Goal: Task Accomplishment & Management: Manage account settings

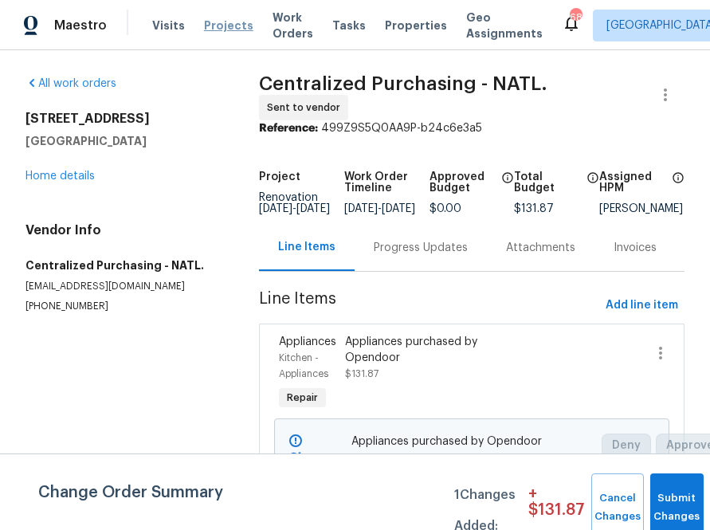
click at [214, 26] on span "Projects" at bounding box center [228, 26] width 49 height 16
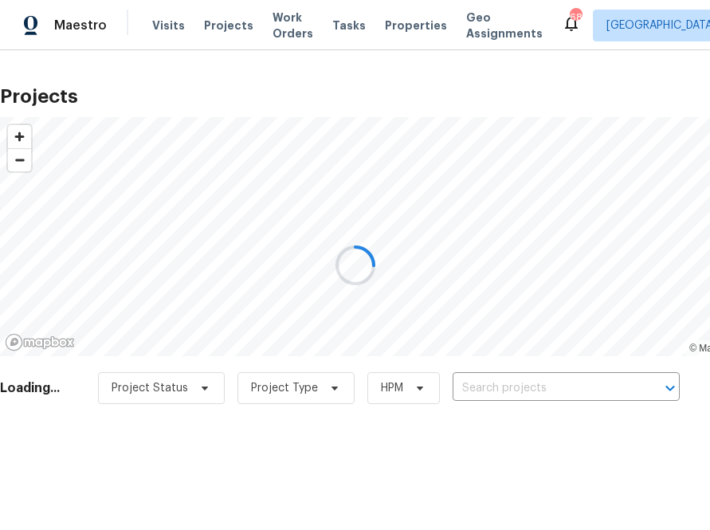
click at [487, 380] on div at bounding box center [355, 265] width 710 height 530
click at [485, 380] on div at bounding box center [355, 265] width 710 height 530
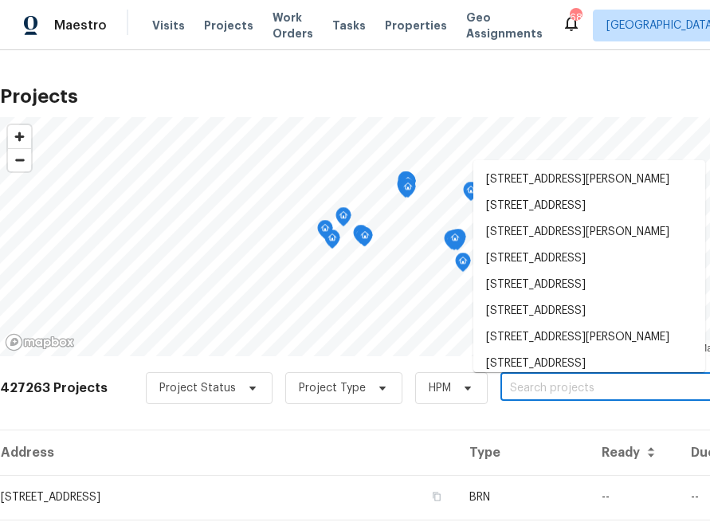
click at [505, 377] on input "text" at bounding box center [591, 388] width 182 height 25
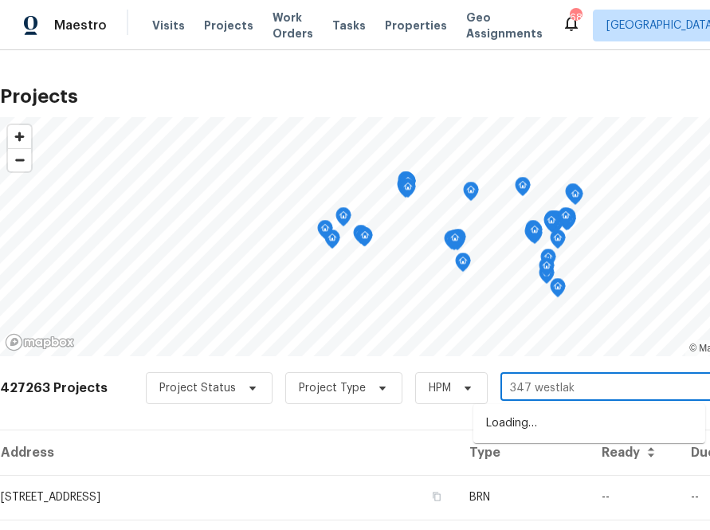
type input "347 westlake"
click at [547, 426] on li "[STREET_ADDRESS]" at bounding box center [589, 423] width 232 height 26
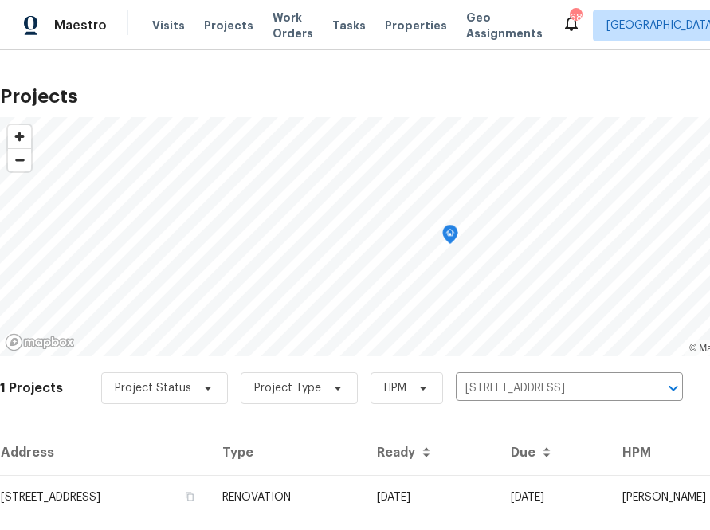
scroll to position [41, 0]
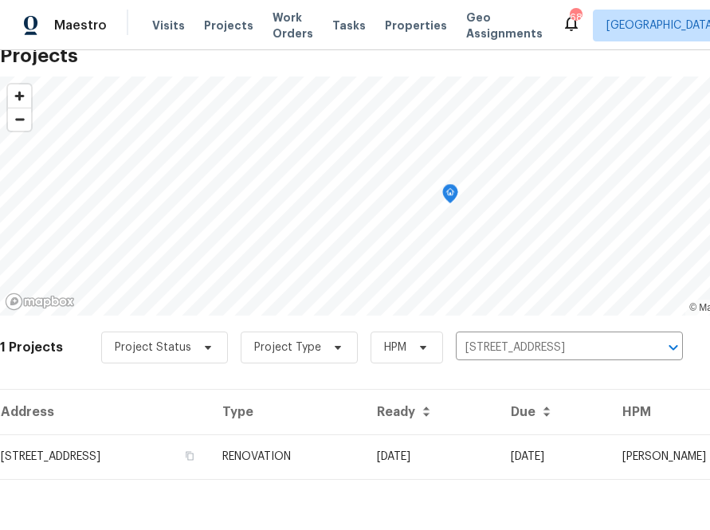
click at [170, 496] on div "Address Type Ready Due HPM Projects [STREET_ADDRESS] RENOVATION [DATE] [DATE] […" at bounding box center [450, 447] width 901 height 116
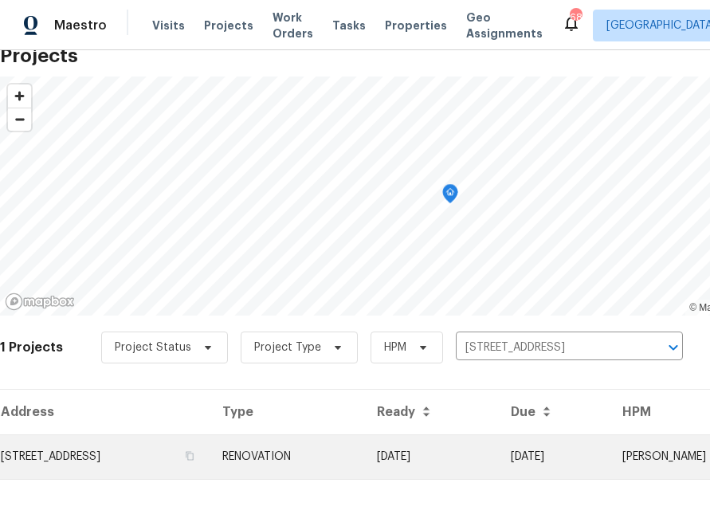
click at [171, 460] on td "[STREET_ADDRESS]" at bounding box center [105, 456] width 210 height 45
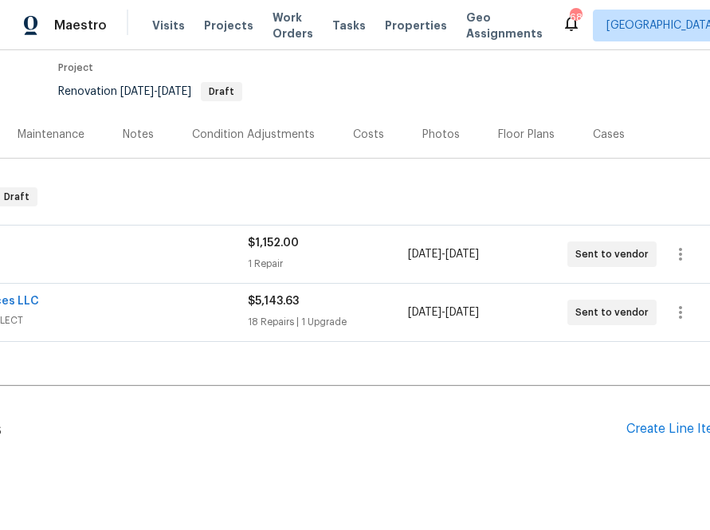
scroll to position [131, 190]
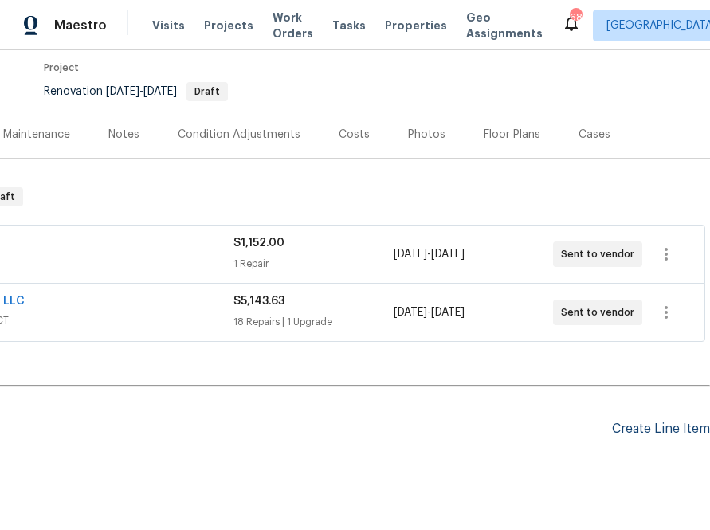
click at [669, 428] on div "Create Line Item" at bounding box center [661, 429] width 98 height 15
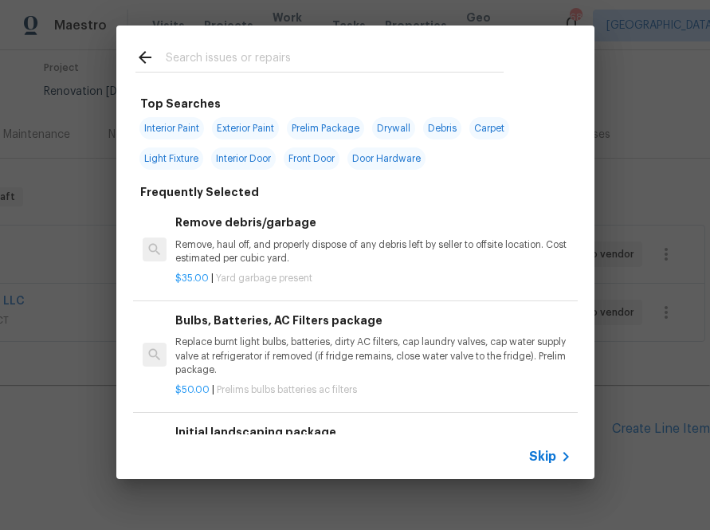
click at [544, 449] on span "Skip" at bounding box center [542, 457] width 27 height 16
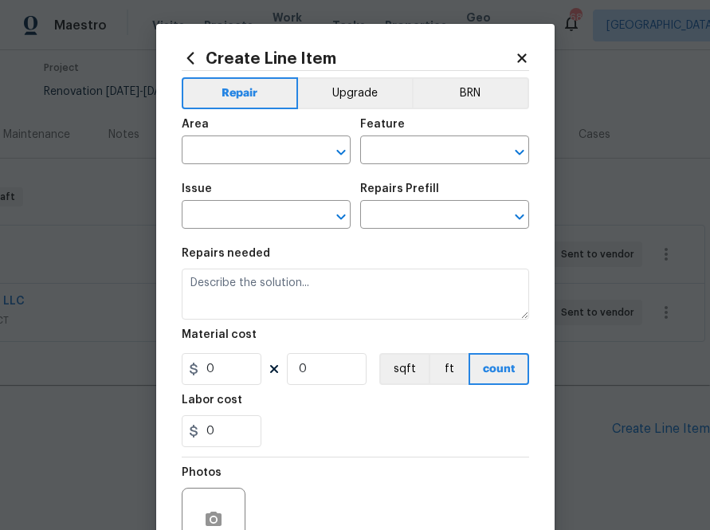
click at [185, 64] on icon at bounding box center [191, 58] width 18 height 18
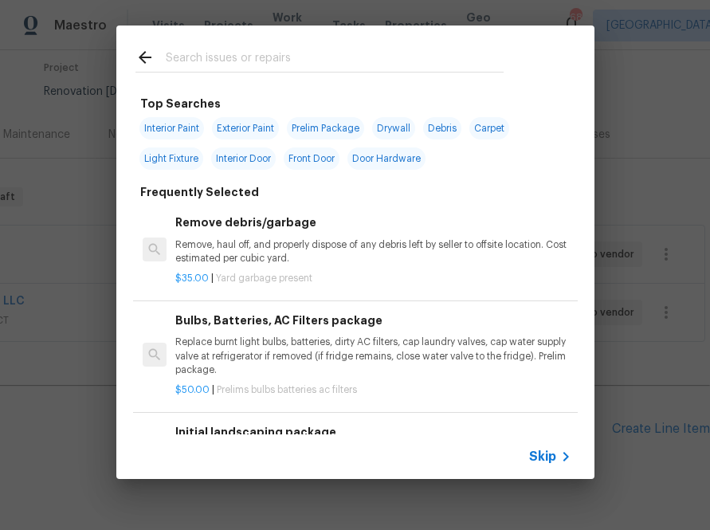
click at [224, 55] on input "text" at bounding box center [335, 60] width 338 height 24
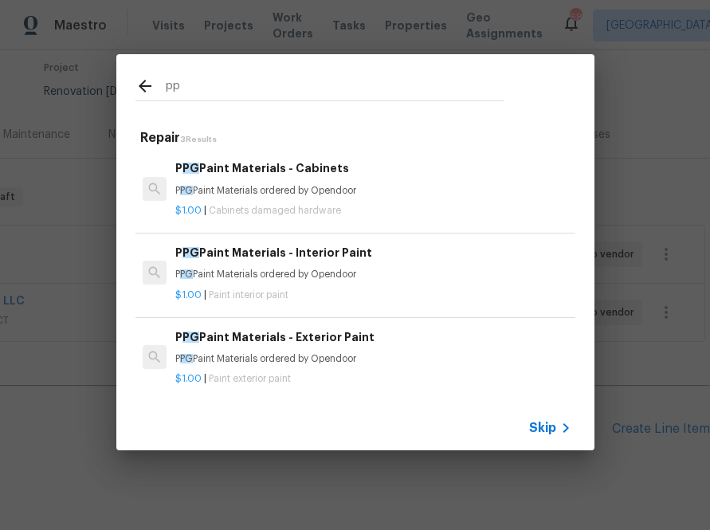
type input "ppg"
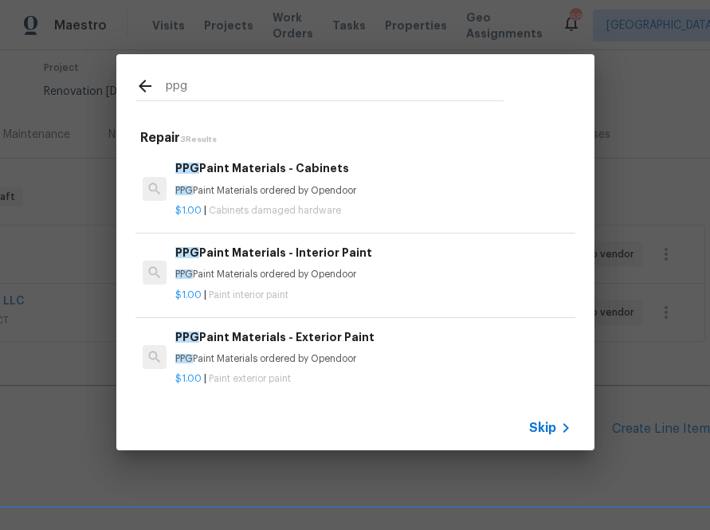
click at [205, 280] on p "PPG Paint Materials ordered by Opendoor" at bounding box center [372, 275] width 395 height 14
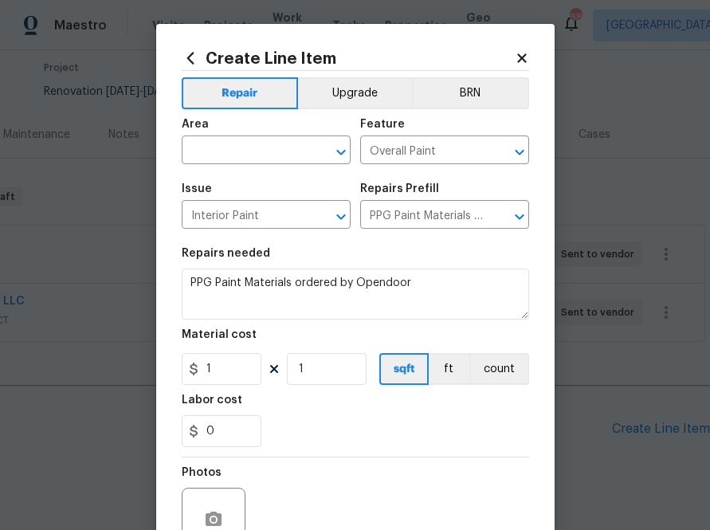
click at [264, 135] on div "Area" at bounding box center [266, 129] width 169 height 21
click at [264, 139] on input "text" at bounding box center [244, 151] width 124 height 25
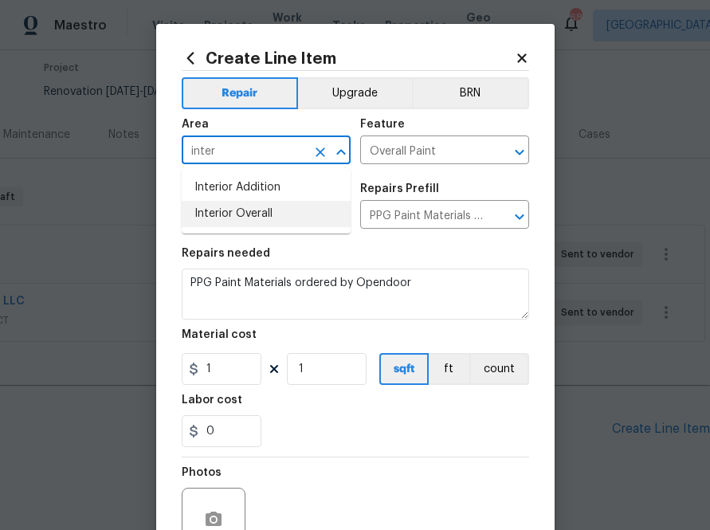
click at [241, 209] on li "Interior Overall" at bounding box center [266, 214] width 169 height 26
type input "Interior Overall"
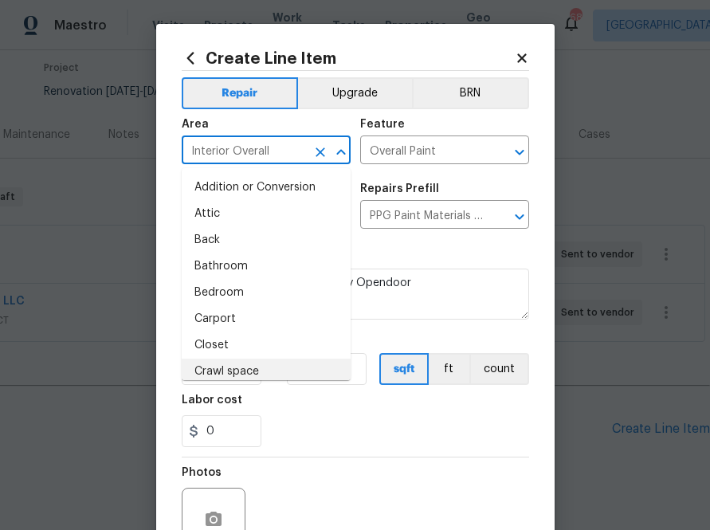
click at [298, 413] on div "Labor cost" at bounding box center [355, 404] width 347 height 21
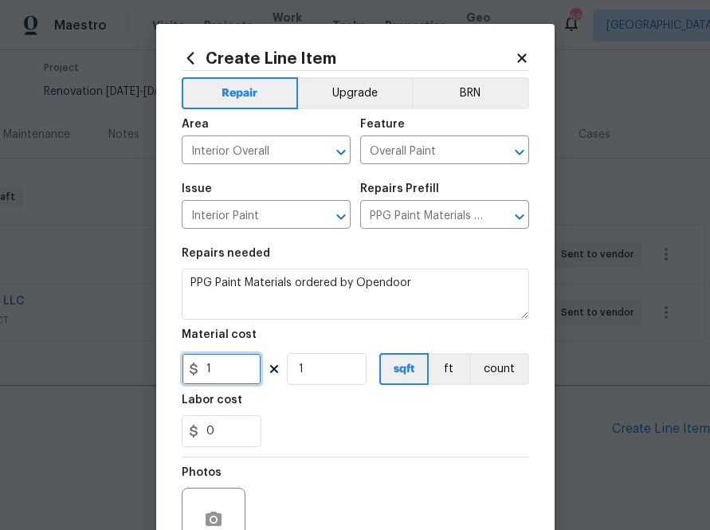
click at [240, 375] on input "1" at bounding box center [222, 369] width 80 height 32
paste input "610.9"
type input "610.9"
click at [313, 428] on div "0" at bounding box center [355, 431] width 347 height 32
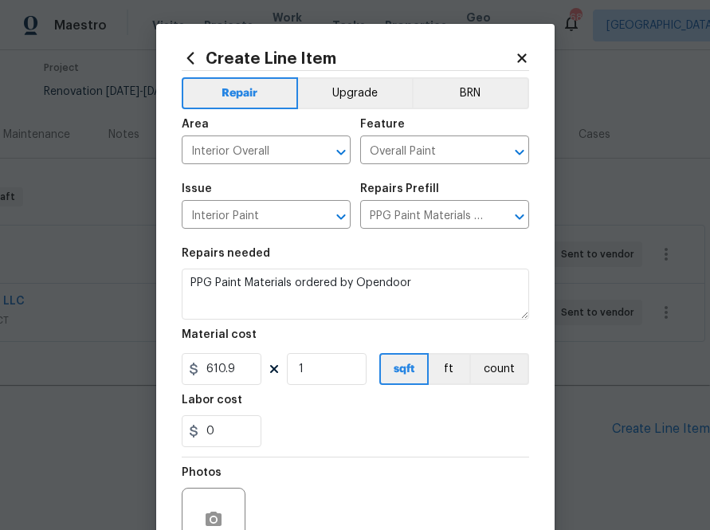
scroll to position [157, 0]
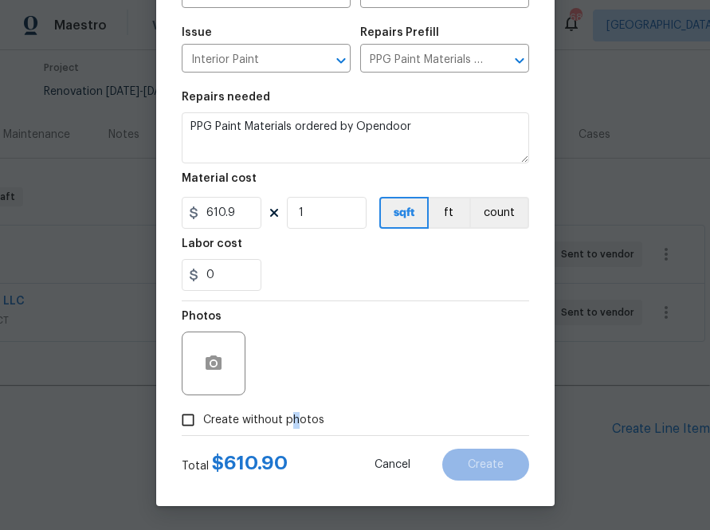
click at [293, 421] on span "Create without photos" at bounding box center [263, 420] width 121 height 17
click at [363, 336] on div "Photos" at bounding box center [355, 353] width 347 height 104
click at [299, 421] on span "Create without photos" at bounding box center [263, 420] width 121 height 17
click at [203, 421] on input "Create without photos" at bounding box center [188, 420] width 30 height 30
checkbox input "true"
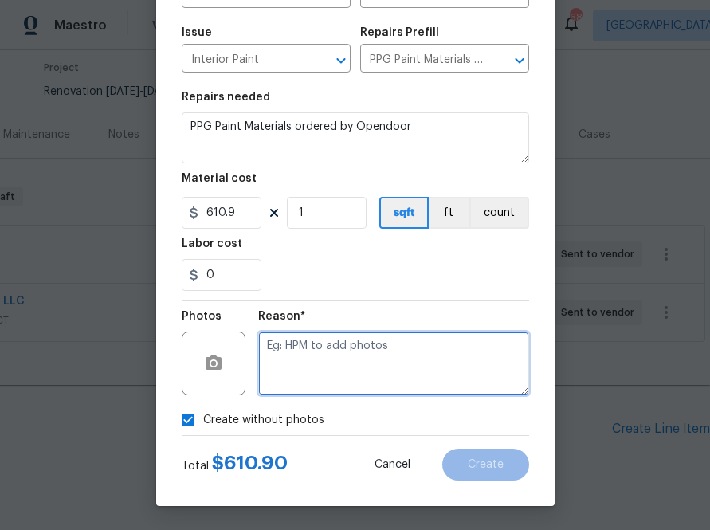
click at [347, 350] on textarea at bounding box center [393, 364] width 271 height 64
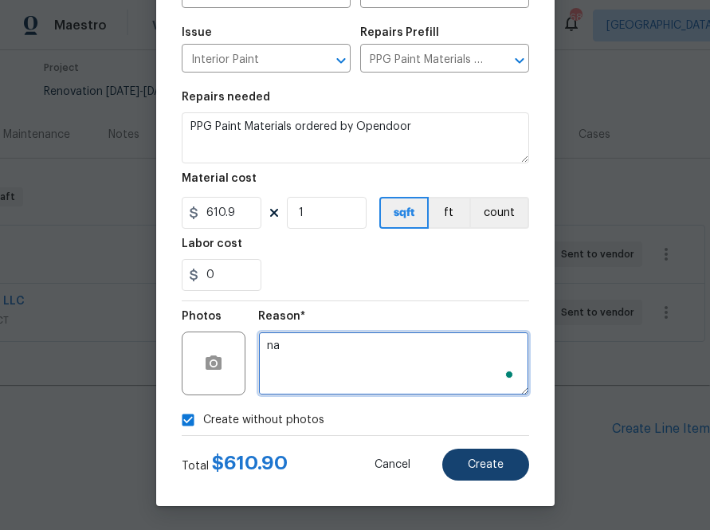
type textarea "na"
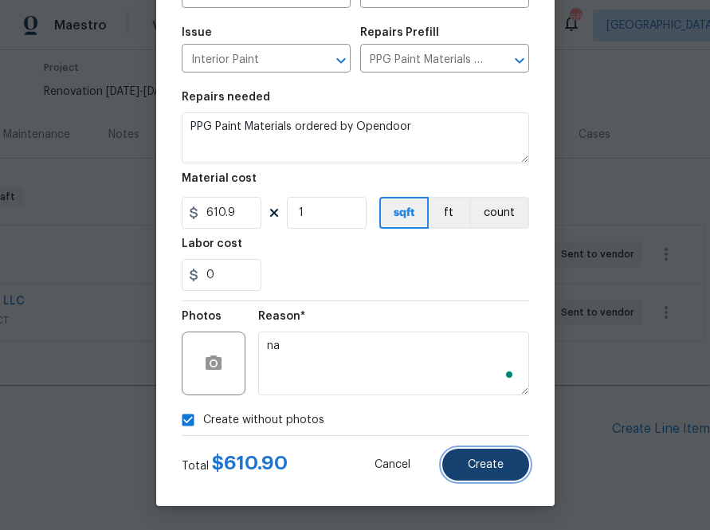
click at [512, 470] on button "Create" at bounding box center [485, 465] width 87 height 32
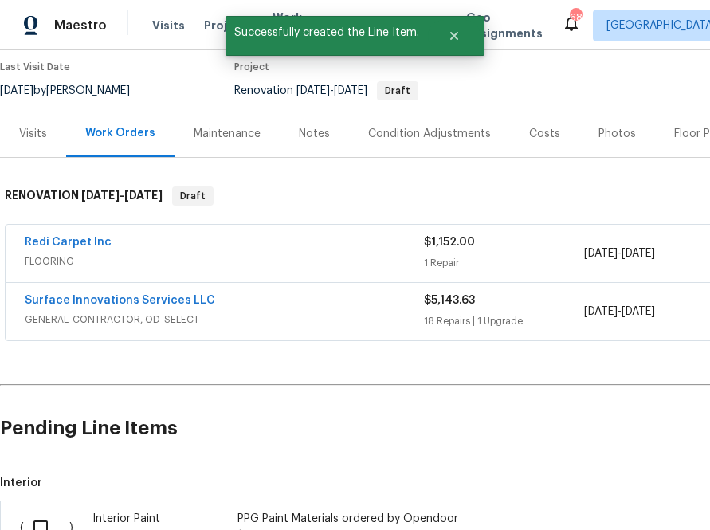
scroll to position [373, 0]
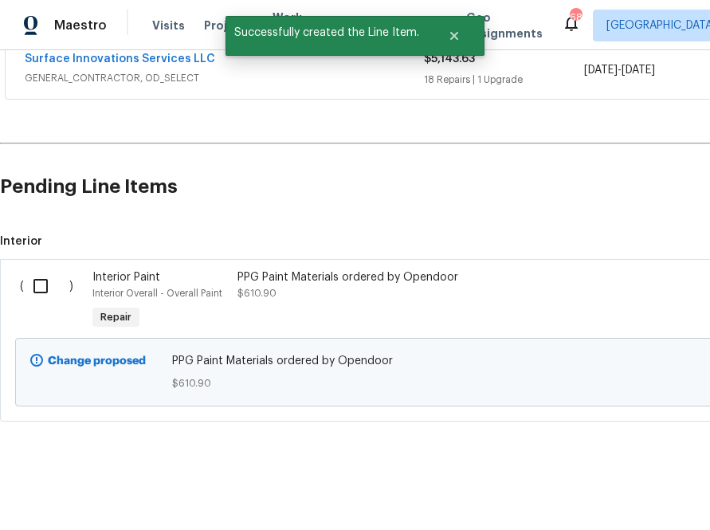
click at [32, 278] on input "checkbox" at bounding box center [46, 285] width 45 height 33
checkbox input "true"
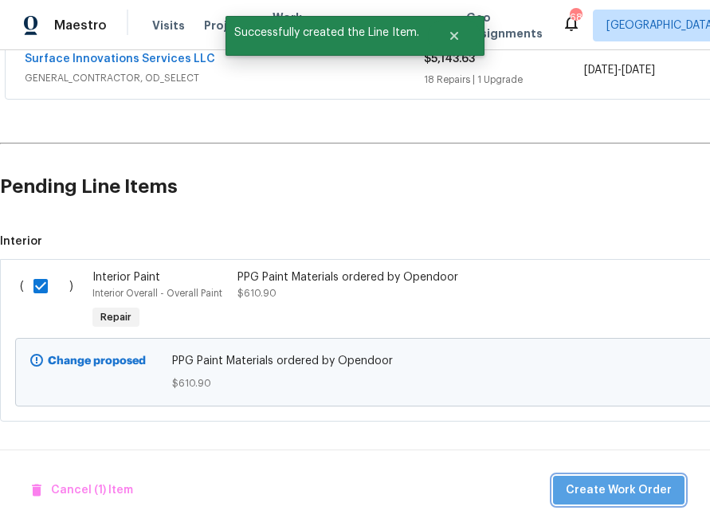
click at [627, 477] on button "Create Work Order" at bounding box center [618, 490] width 131 height 29
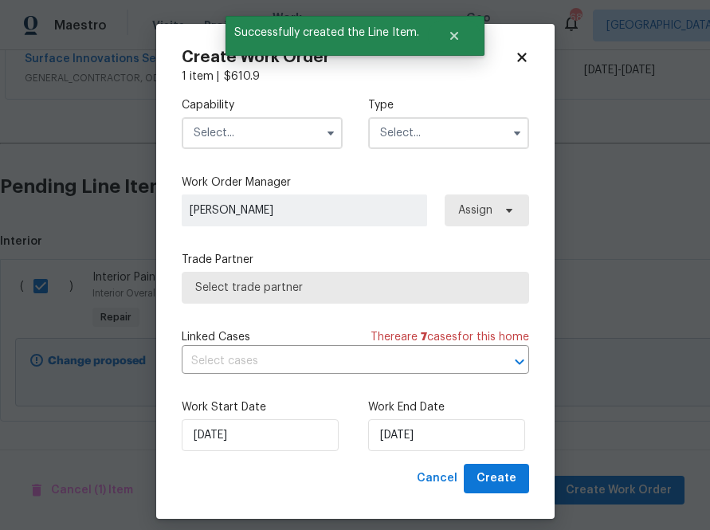
click at [298, 136] on input "text" at bounding box center [262, 133] width 161 height 32
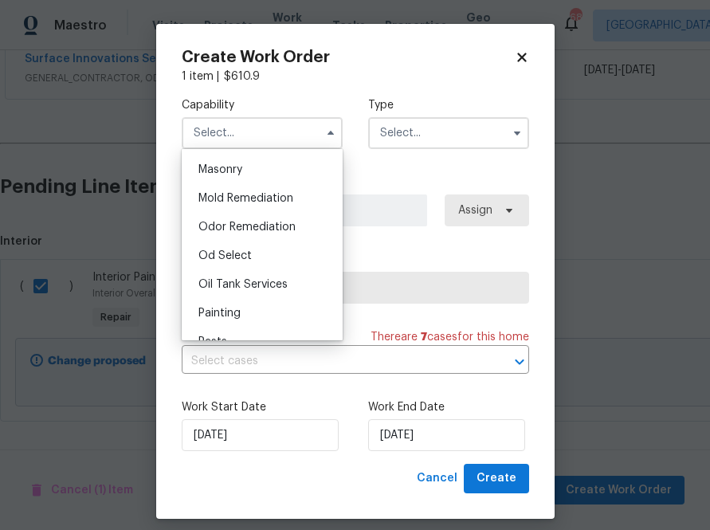
scroll to position [1194, 0]
click at [293, 304] on div "Painting" at bounding box center [262, 312] width 153 height 29
type input "Painting"
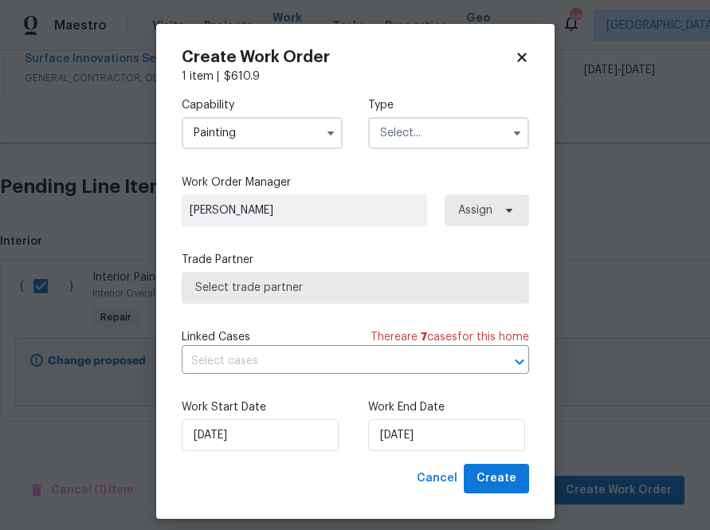
click at [410, 135] on input "text" at bounding box center [448, 133] width 161 height 32
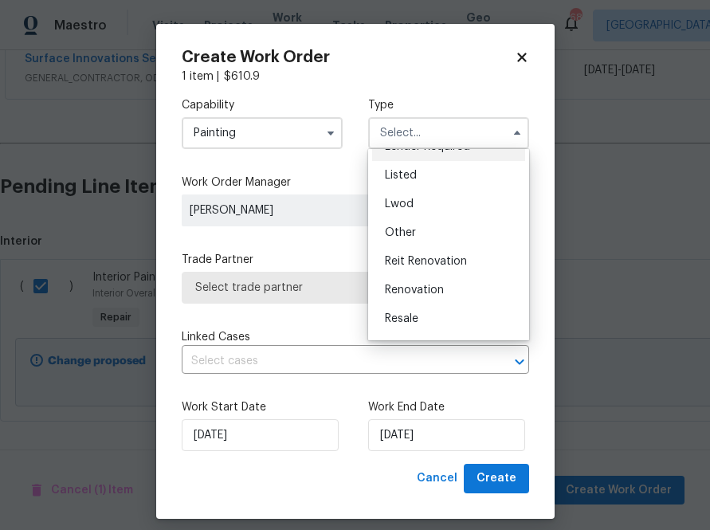
scroll to position [143, 0]
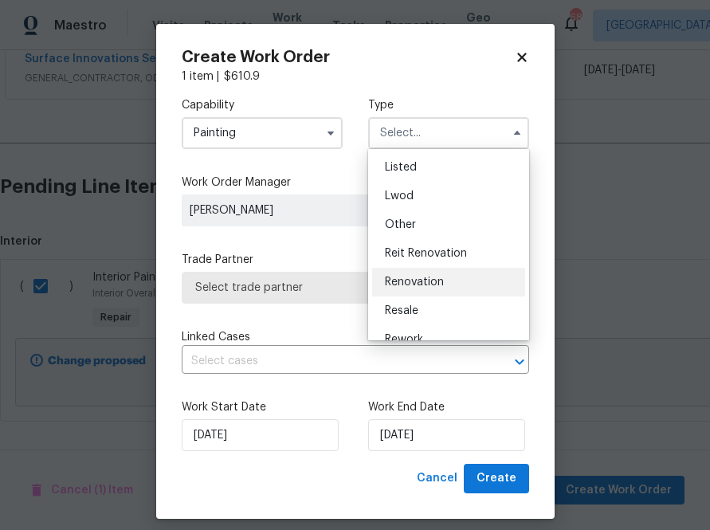
click at [402, 287] on span "Renovation" at bounding box center [414, 282] width 59 height 11
type input "Renovation"
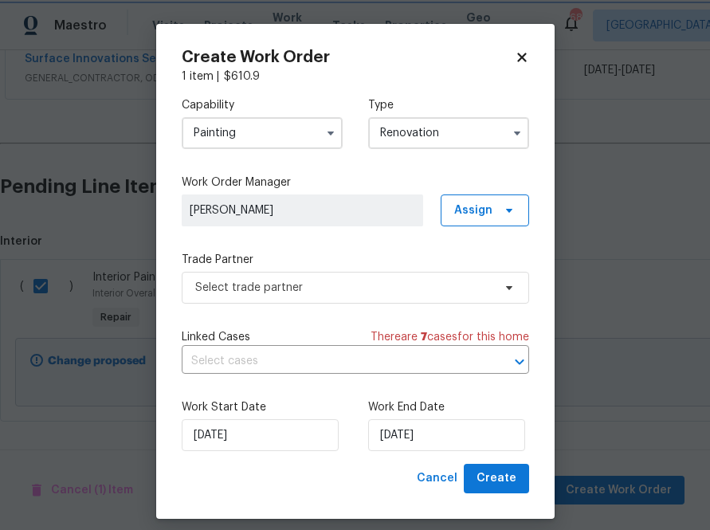
scroll to position [0, 0]
click at [448, 210] on span "Assign" at bounding box center [485, 210] width 88 height 32
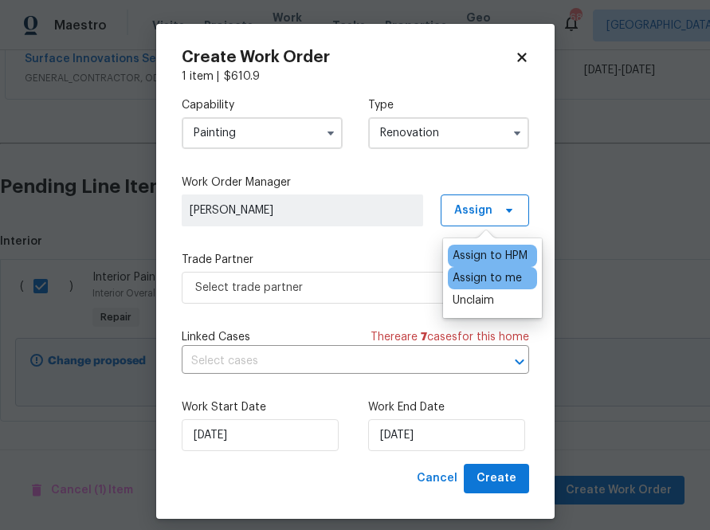
click at [452, 279] on div "Assign to me" at bounding box center [492, 278] width 89 height 22
click at [453, 279] on div "Assign to me" at bounding box center [487, 278] width 69 height 16
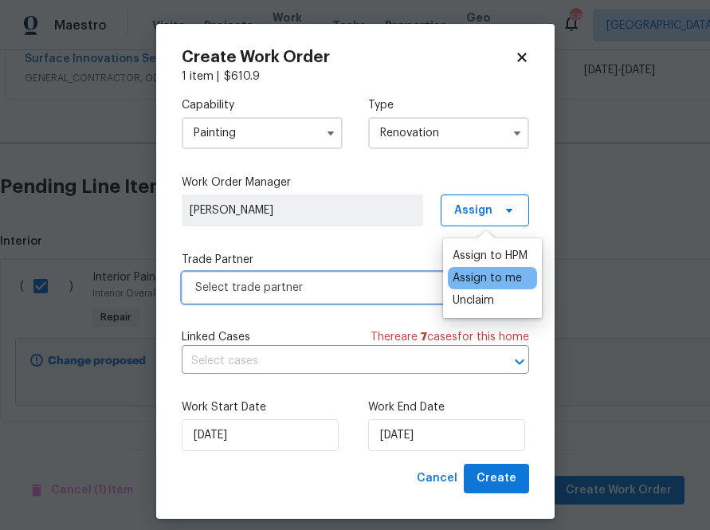
click at [410, 289] on span "Select trade partner" at bounding box center [343, 288] width 297 height 16
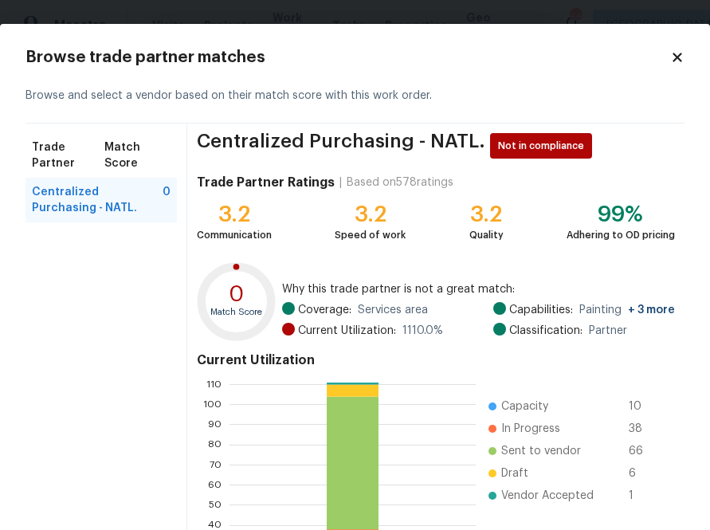
scroll to position [171, 0]
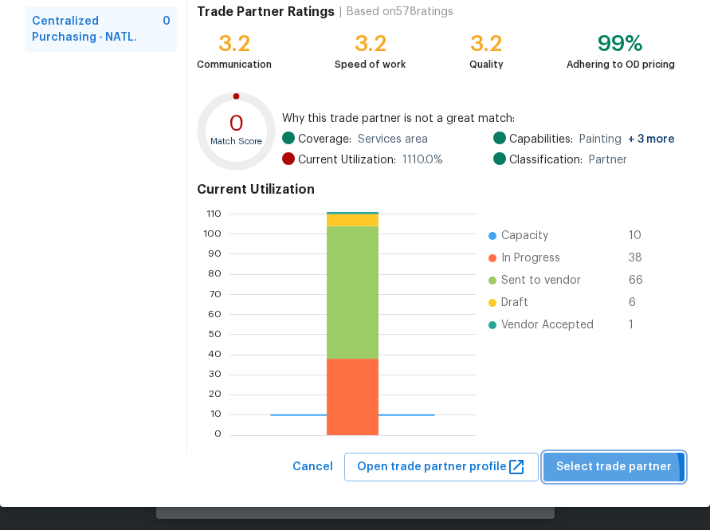
click at [602, 473] on span "Select trade partner" at bounding box center [614, 467] width 116 height 20
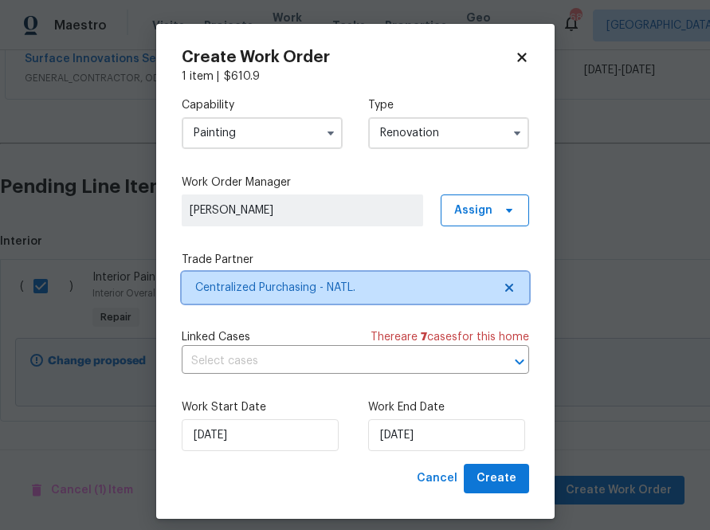
scroll to position [0, 0]
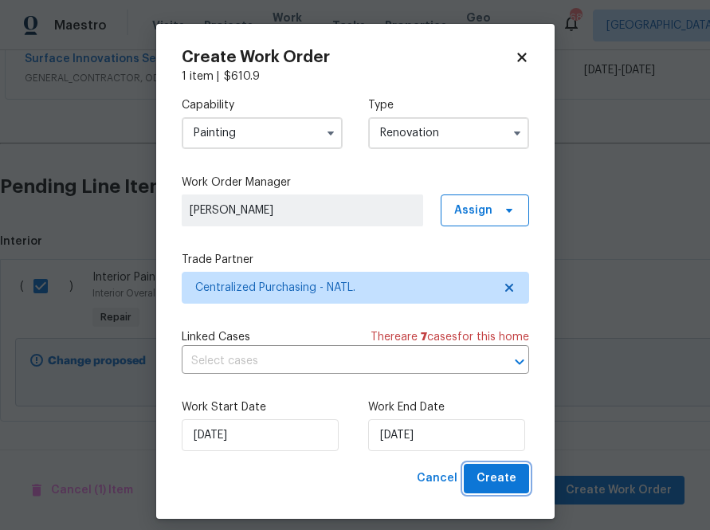
click at [494, 473] on span "Create" at bounding box center [497, 479] width 40 height 20
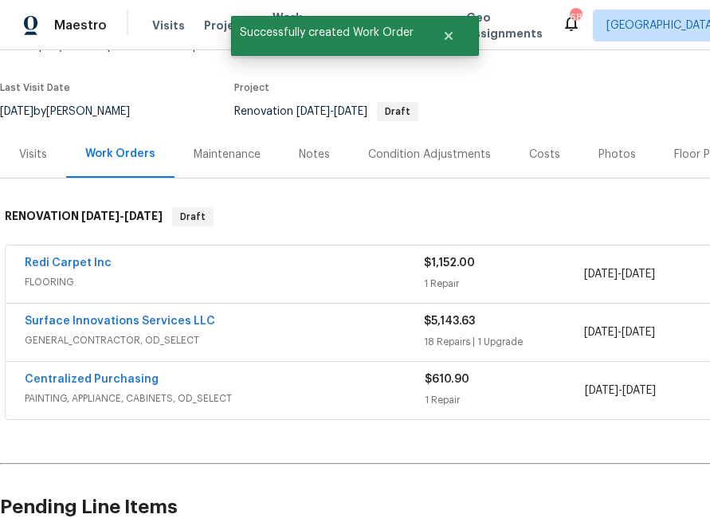
scroll to position [21, 0]
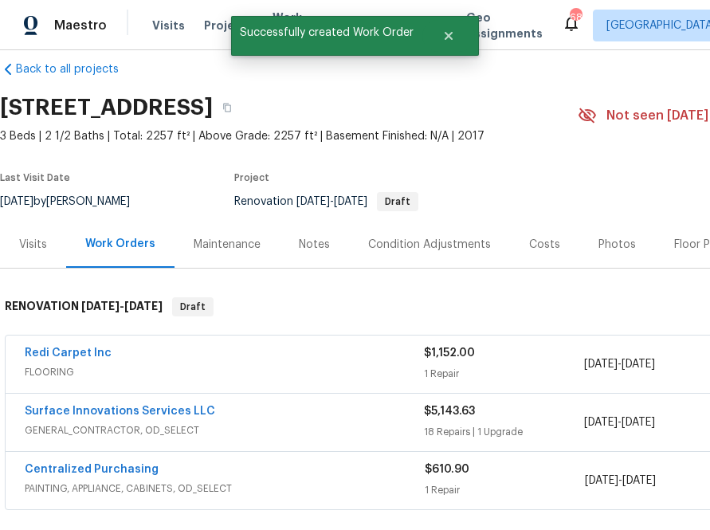
click at [90, 477] on div "Centralized Purchasing" at bounding box center [225, 470] width 400 height 19
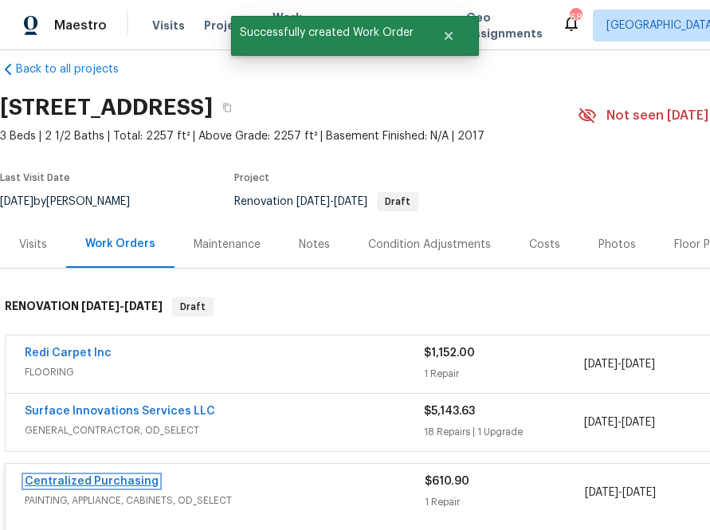
click at [90, 477] on link "Centralized Purchasing" at bounding box center [92, 481] width 134 height 11
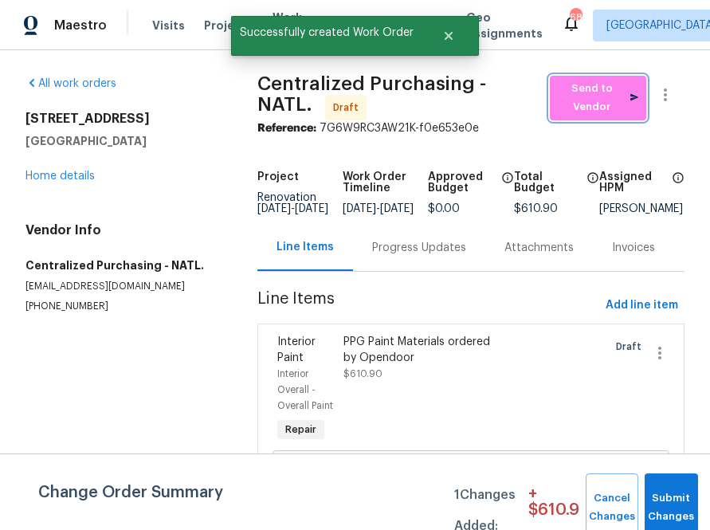
click at [582, 78] on button "Send to Vendor" at bounding box center [598, 98] width 96 height 45
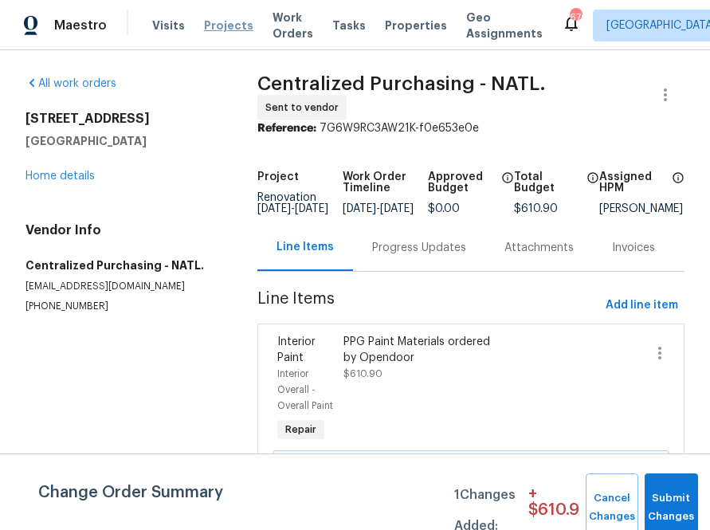
click at [212, 27] on span "Projects" at bounding box center [228, 26] width 49 height 16
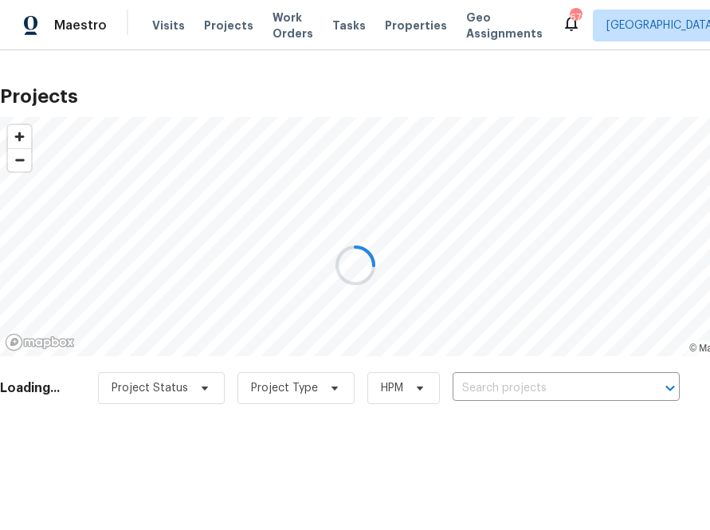
click at [474, 386] on div at bounding box center [355, 265] width 710 height 530
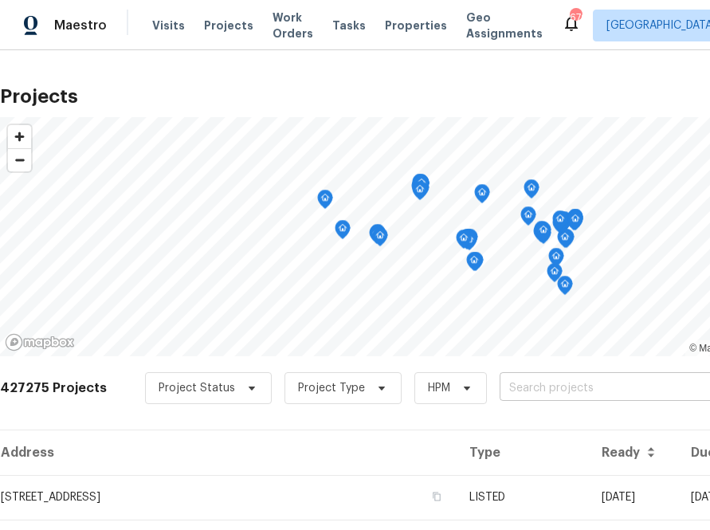
click at [507, 396] on input "text" at bounding box center [591, 388] width 182 height 25
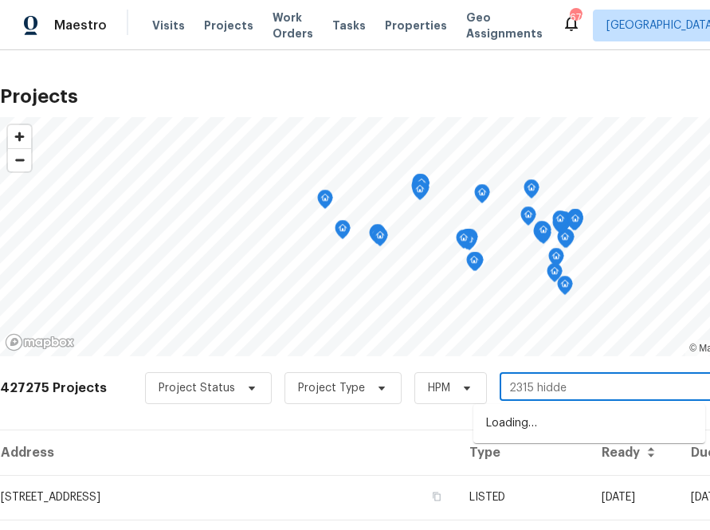
type input "2315 hidden"
click at [635, 427] on li "[STREET_ADDRESS]" at bounding box center [589, 423] width 232 height 26
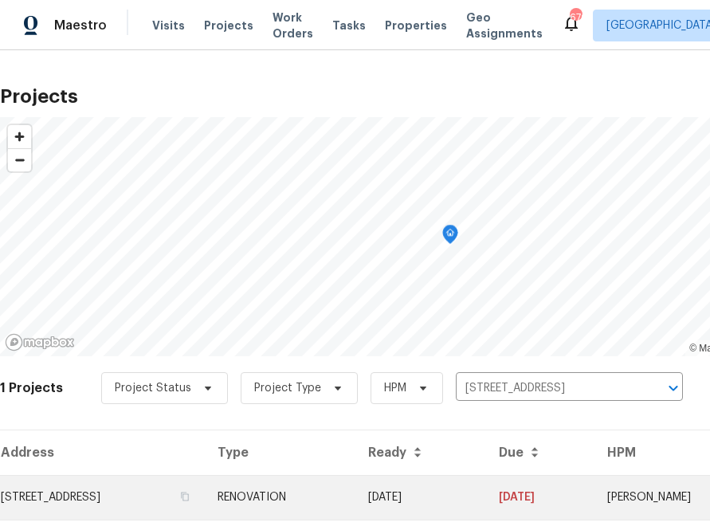
scroll to position [41, 0]
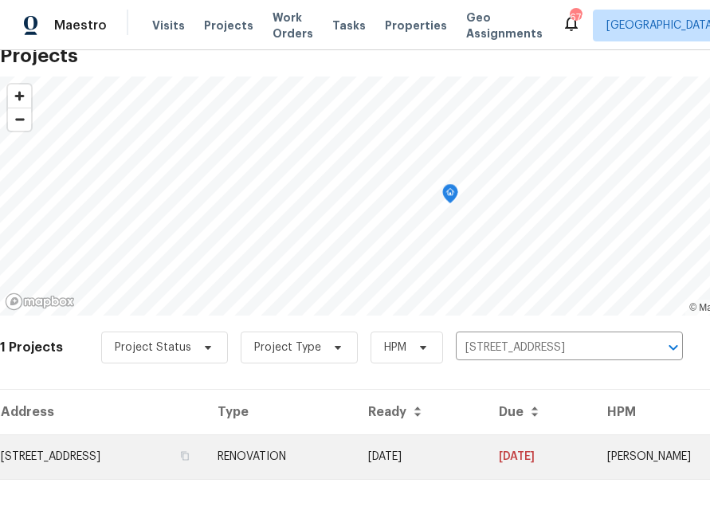
click at [153, 454] on td "[STREET_ADDRESS]" at bounding box center [102, 456] width 205 height 45
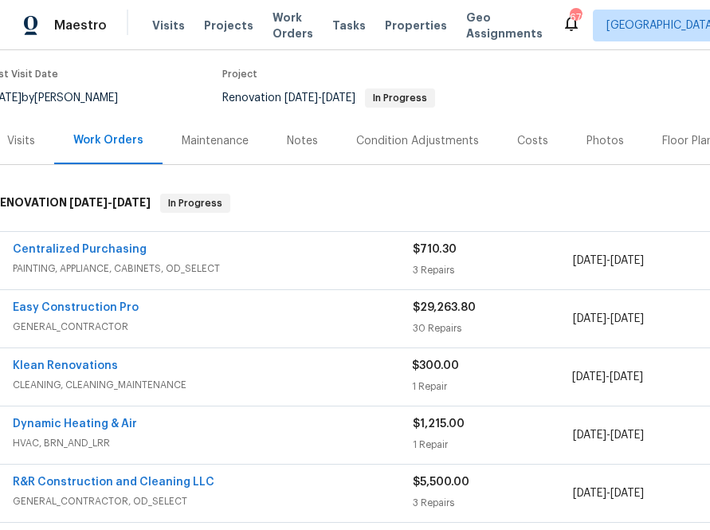
scroll to position [124, 0]
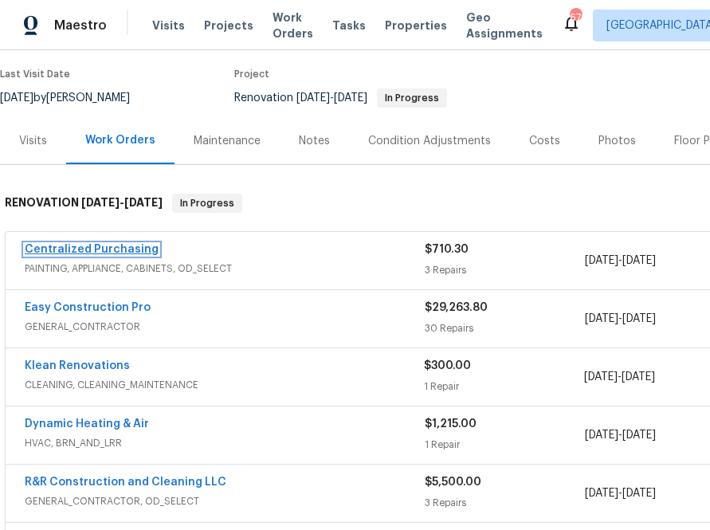
click at [45, 249] on link "Centralized Purchasing" at bounding box center [92, 249] width 134 height 11
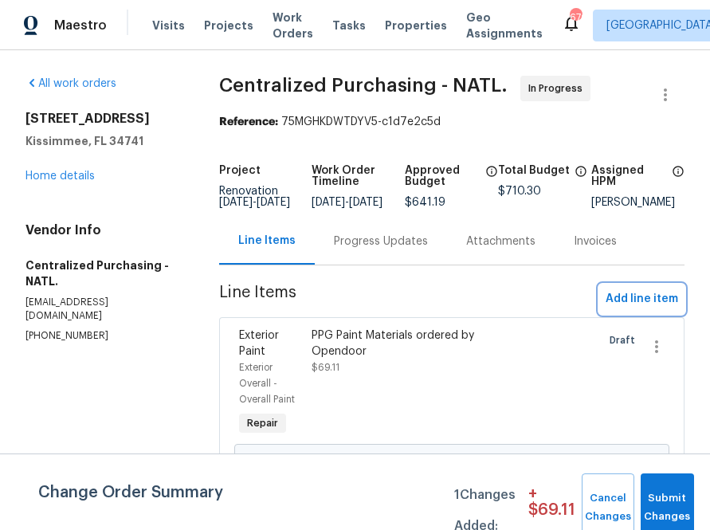
click at [640, 308] on span "Add line item" at bounding box center [642, 299] width 73 height 20
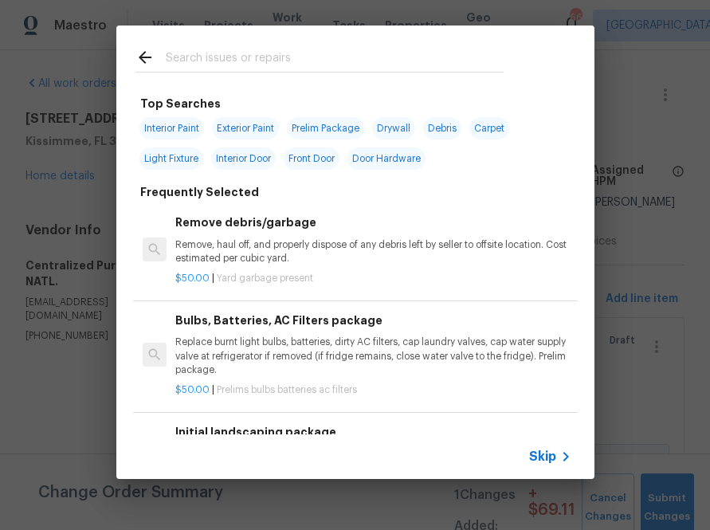
click at [533, 457] on span "Skip" at bounding box center [542, 457] width 27 height 16
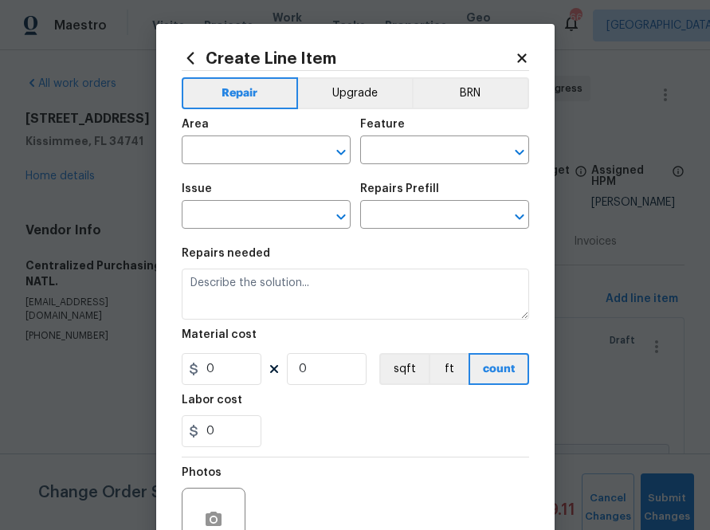
click at [187, 57] on icon at bounding box center [189, 58] width 7 height 12
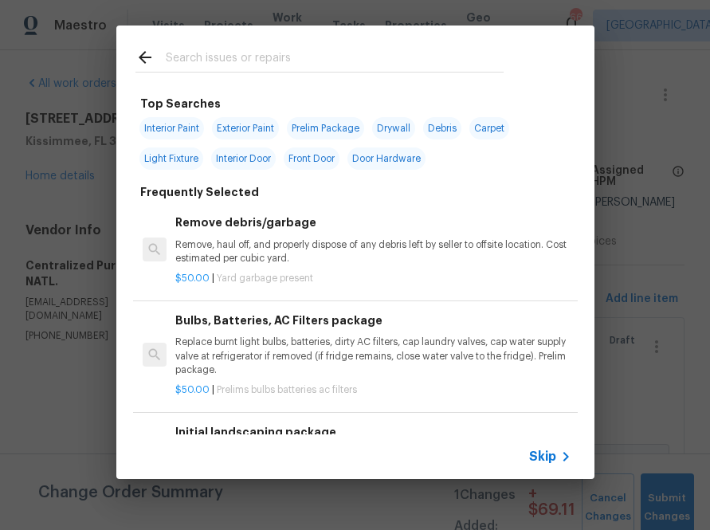
click at [230, 65] on input "text" at bounding box center [335, 60] width 338 height 24
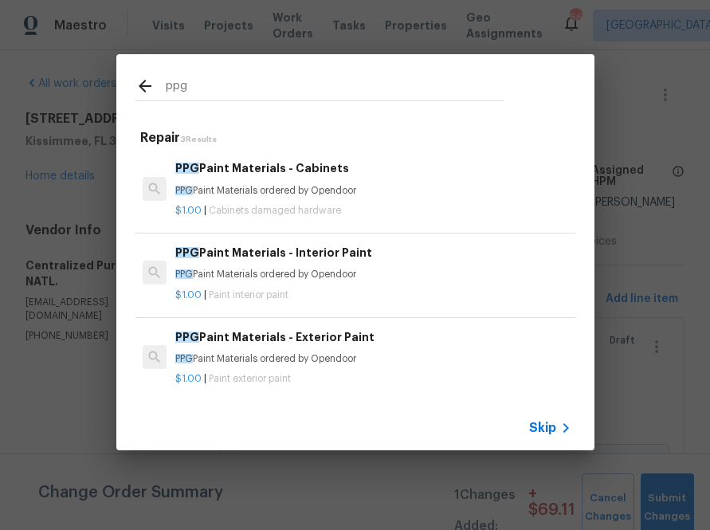
type input "ppg"
click at [298, 287] on div "$1.00 | Paint interior paint" at bounding box center [372, 292] width 395 height 20
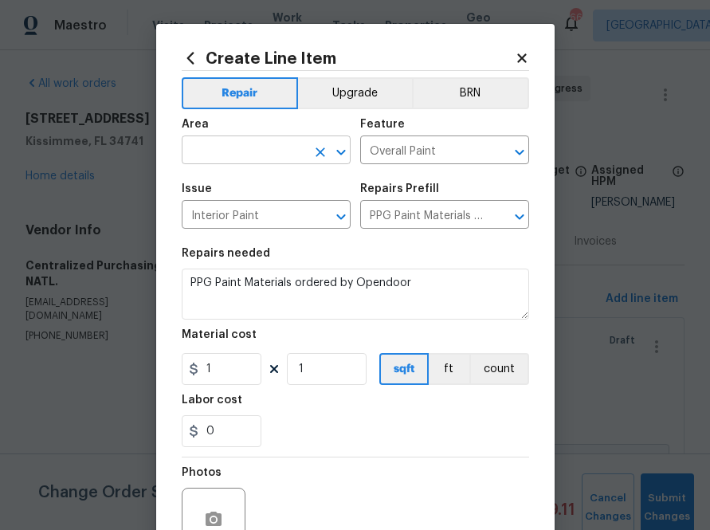
click at [237, 147] on input "text" at bounding box center [244, 151] width 124 height 25
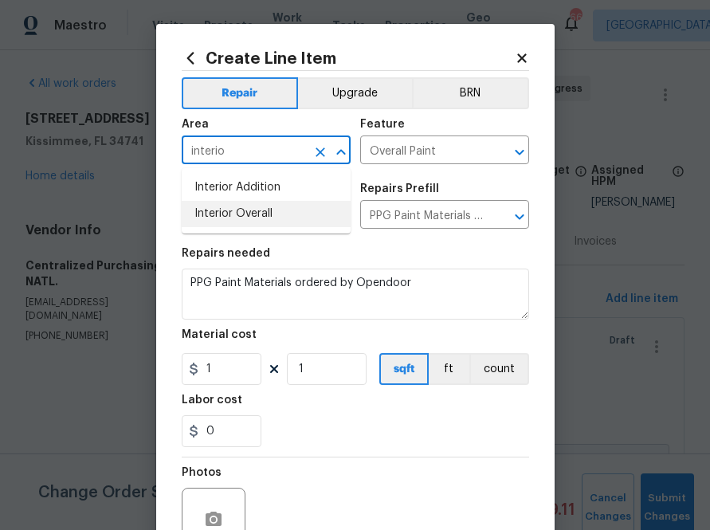
click at [226, 214] on li "Interior Overall" at bounding box center [266, 214] width 169 height 26
type input "Interior Overall"
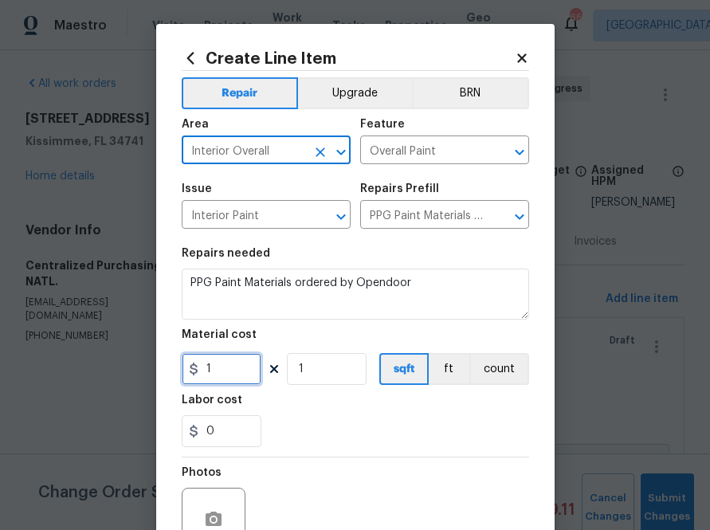
click at [214, 371] on input "1" at bounding box center [222, 369] width 80 height 32
paste input "text"
click at [218, 378] on input "1" at bounding box center [222, 369] width 80 height 32
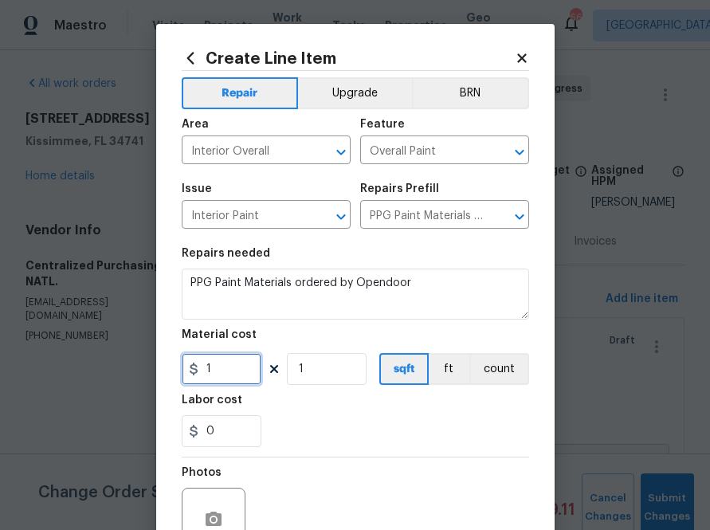
paste input "789.9"
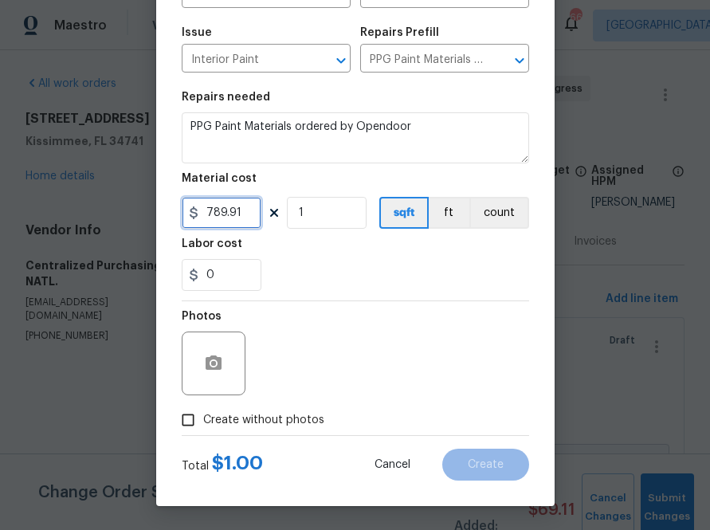
type input "789.91"
click at [265, 421] on span "Create without photos" at bounding box center [263, 420] width 121 height 17
click at [203, 421] on input "Create without photos" at bounding box center [188, 420] width 30 height 30
checkbox input "true"
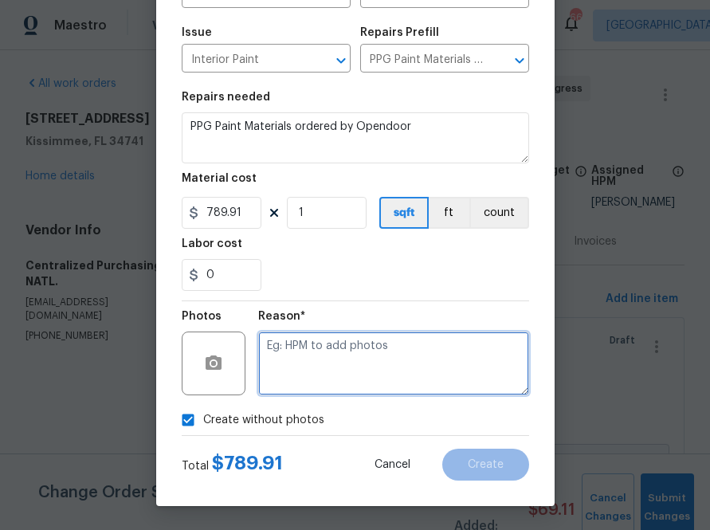
click at [316, 360] on textarea at bounding box center [393, 364] width 271 height 64
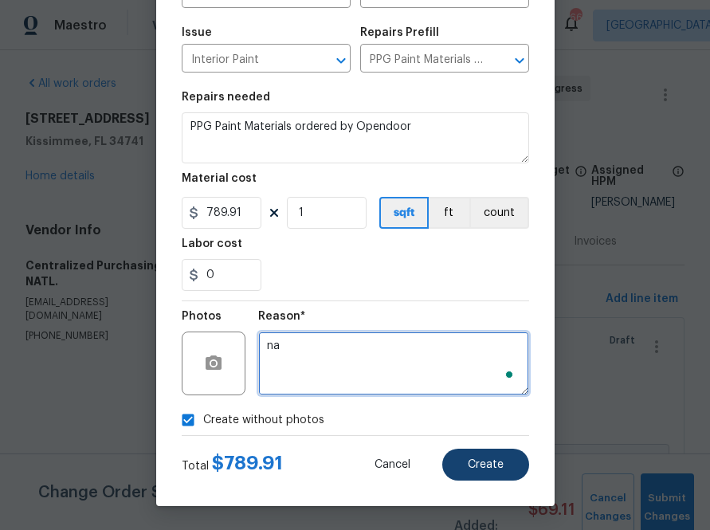
type textarea "na"
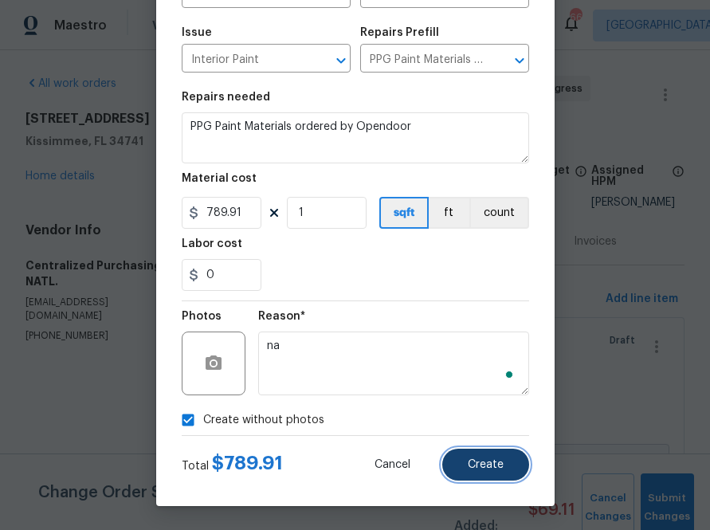
click at [487, 469] on span "Create" at bounding box center [486, 465] width 36 height 12
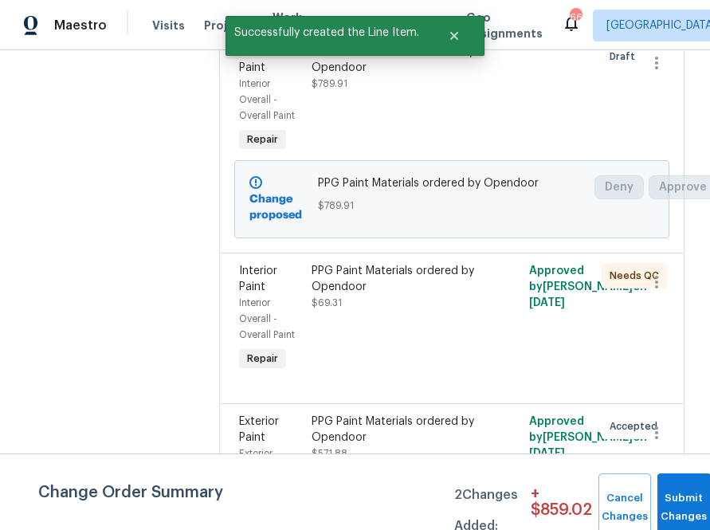
scroll to position [590, 0]
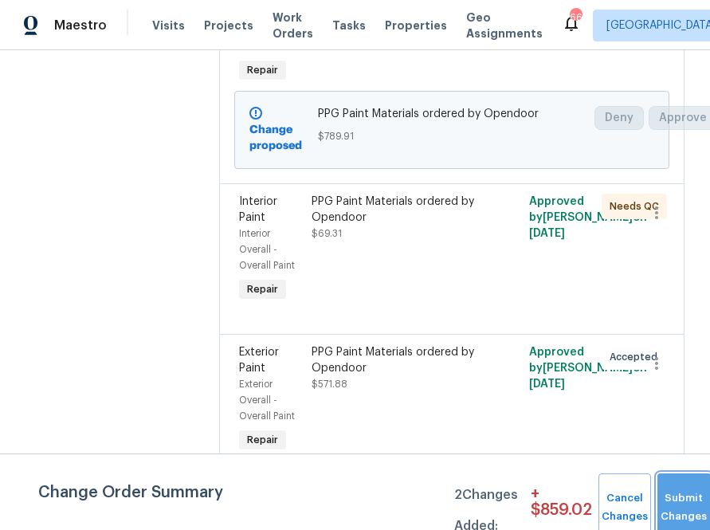
click at [681, 515] on span "Submit Changes" at bounding box center [683, 507] width 37 height 37
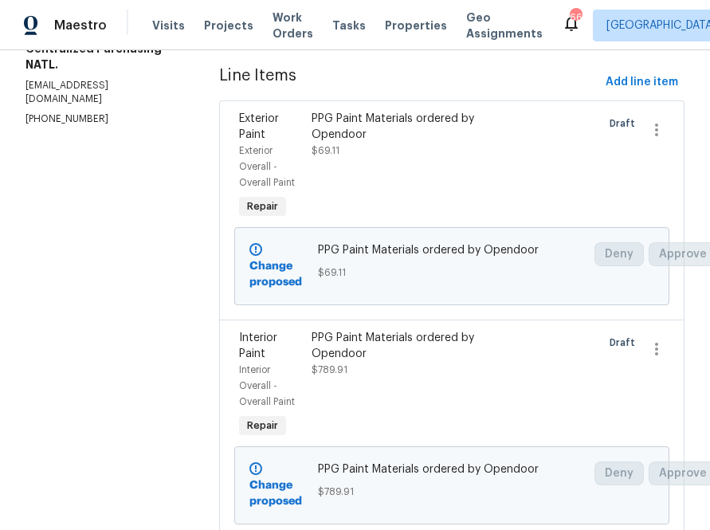
scroll to position [0, 0]
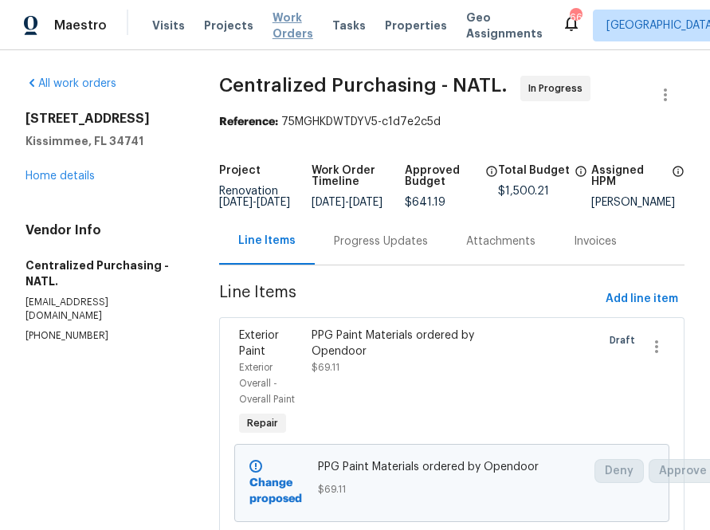
click at [282, 29] on span "Work Orders" at bounding box center [293, 26] width 41 height 32
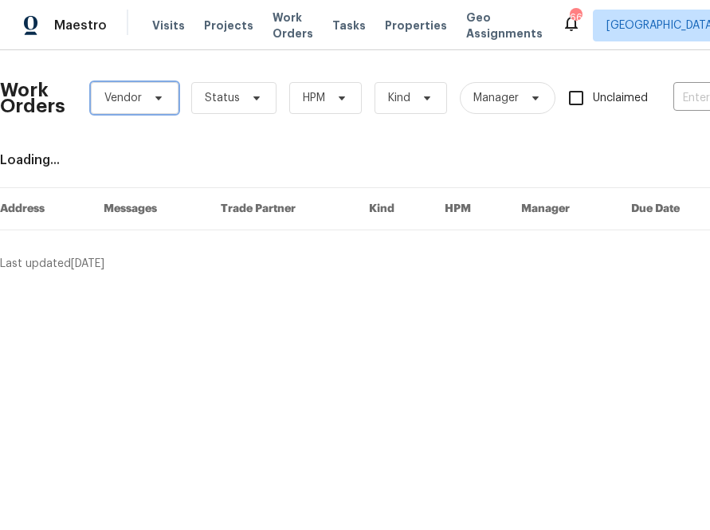
click at [124, 107] on span "Vendor" at bounding box center [135, 98] width 88 height 32
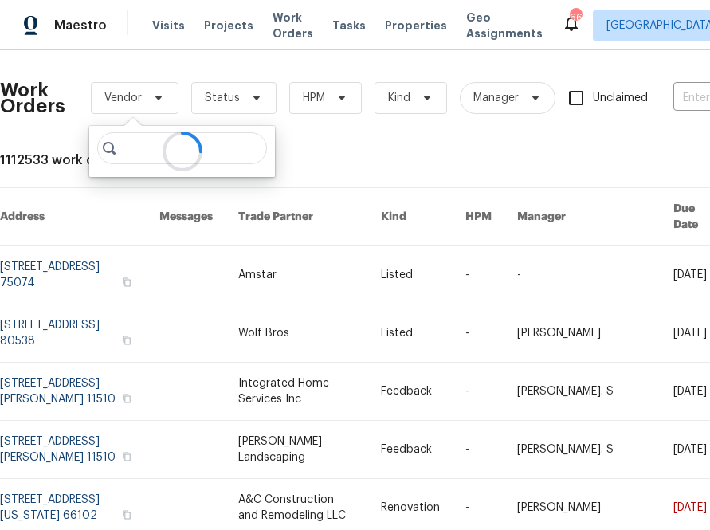
click at [147, 150] on div at bounding box center [182, 151] width 186 height 51
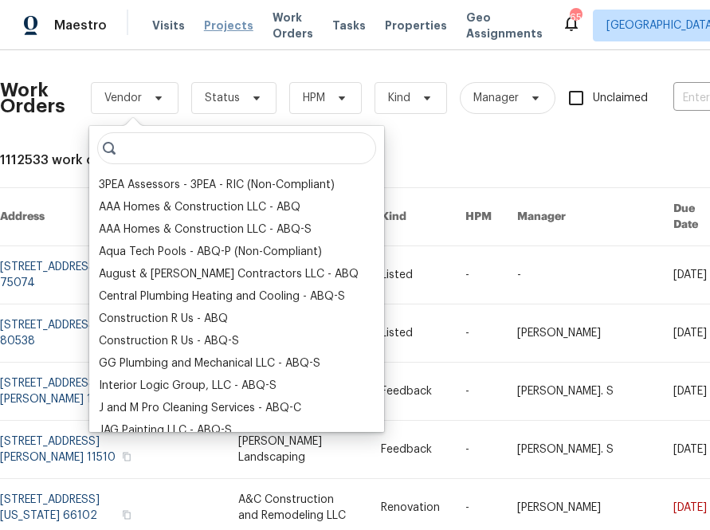
click at [216, 28] on span "Projects" at bounding box center [228, 26] width 49 height 16
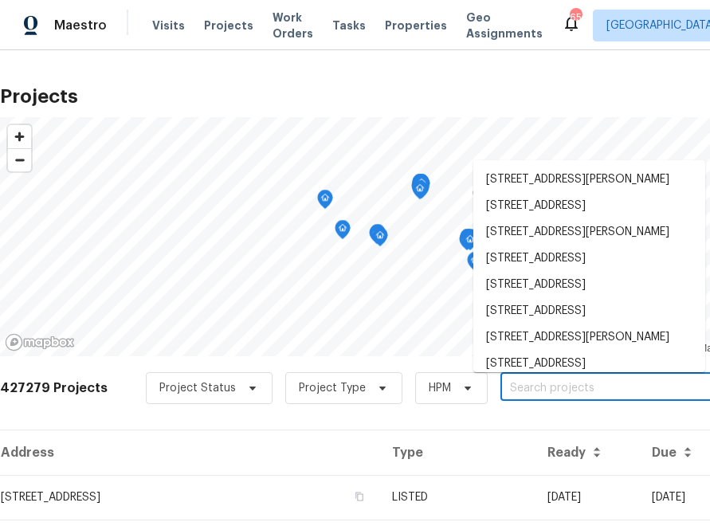
click at [540, 394] on input "text" at bounding box center [591, 388] width 182 height 25
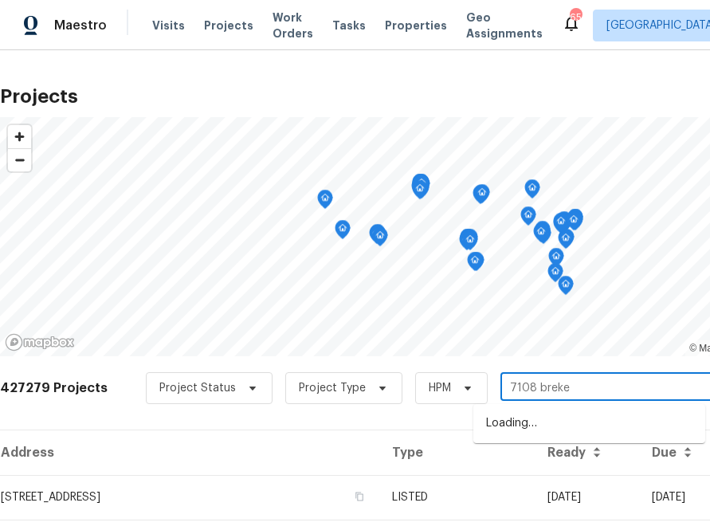
type input "7108 breken"
click at [593, 430] on li "[STREET_ADDRESS]" at bounding box center [589, 423] width 232 height 26
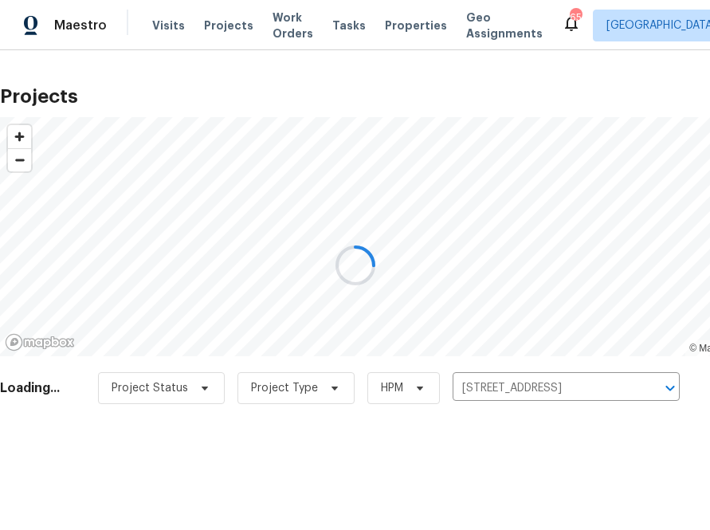
scroll to position [41, 0]
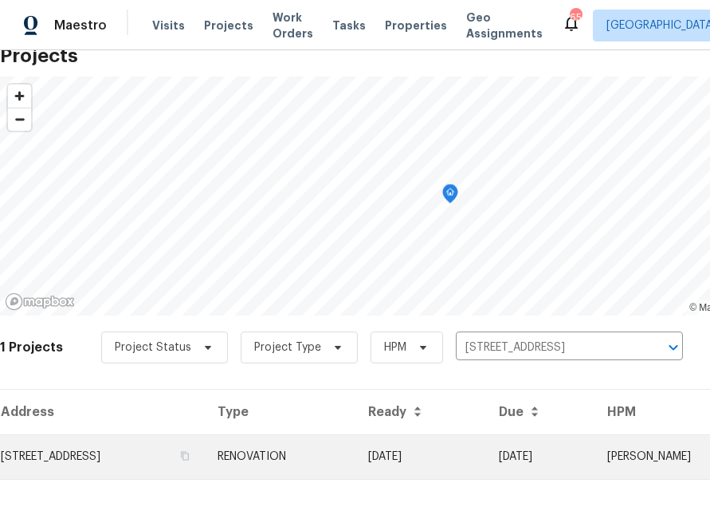
click at [179, 445] on td "[STREET_ADDRESS]" at bounding box center [102, 456] width 205 height 45
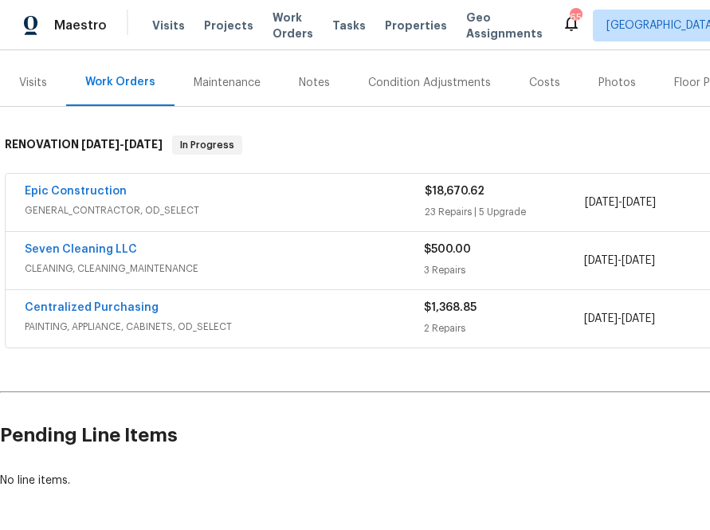
scroll to position [186, 0]
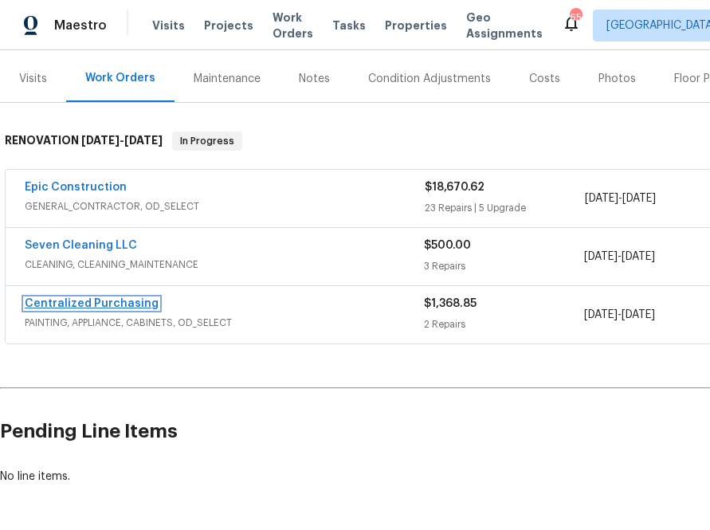
click at [114, 301] on link "Centralized Purchasing" at bounding box center [92, 303] width 134 height 11
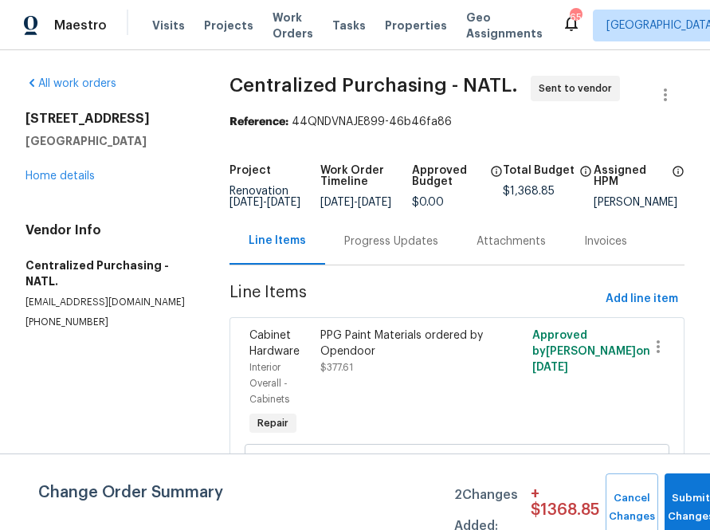
scroll to position [105, 0]
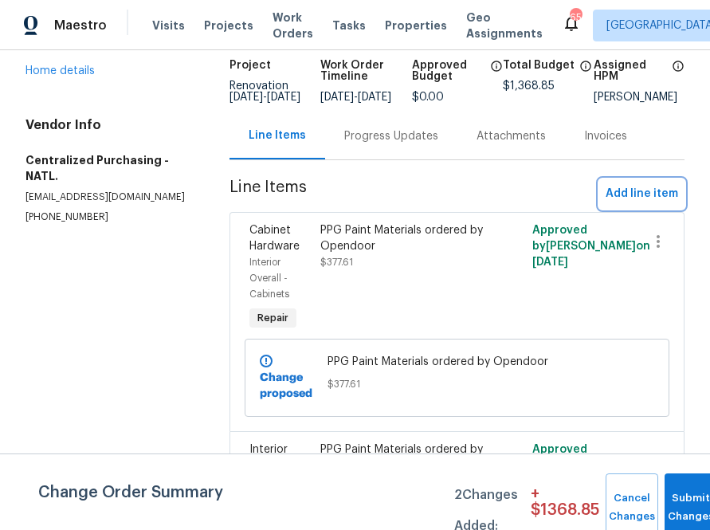
click at [644, 199] on span "Add line item" at bounding box center [642, 194] width 73 height 20
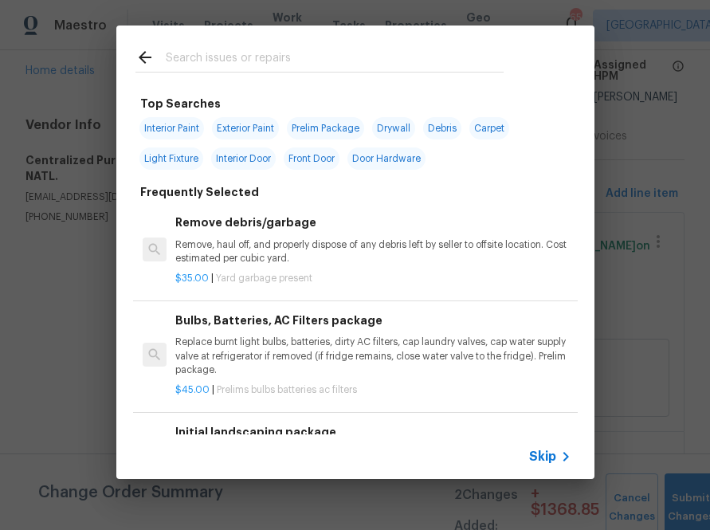
click at [547, 460] on span "Skip" at bounding box center [542, 457] width 27 height 16
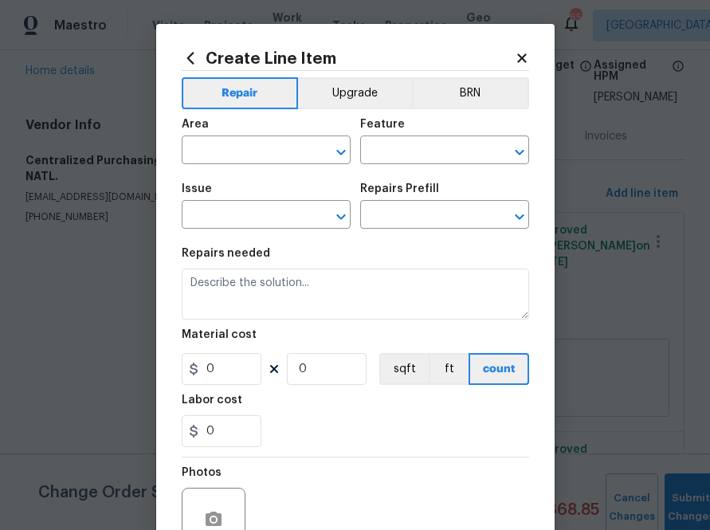
click at [187, 62] on icon at bounding box center [191, 58] width 18 height 18
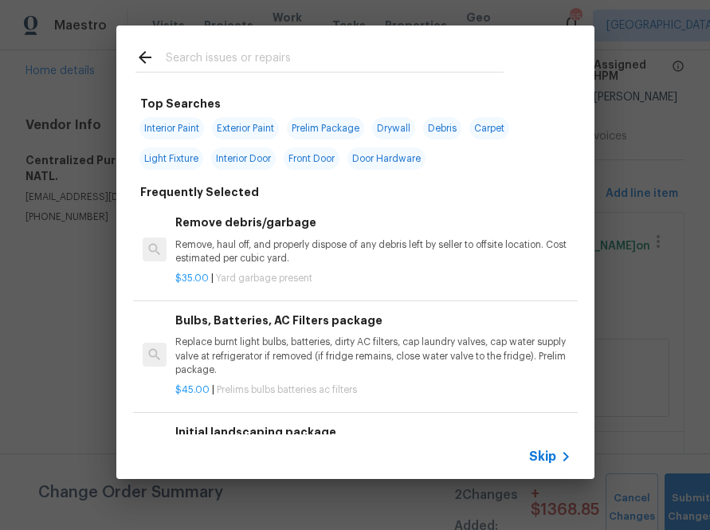
click at [261, 61] on input "text" at bounding box center [335, 60] width 338 height 24
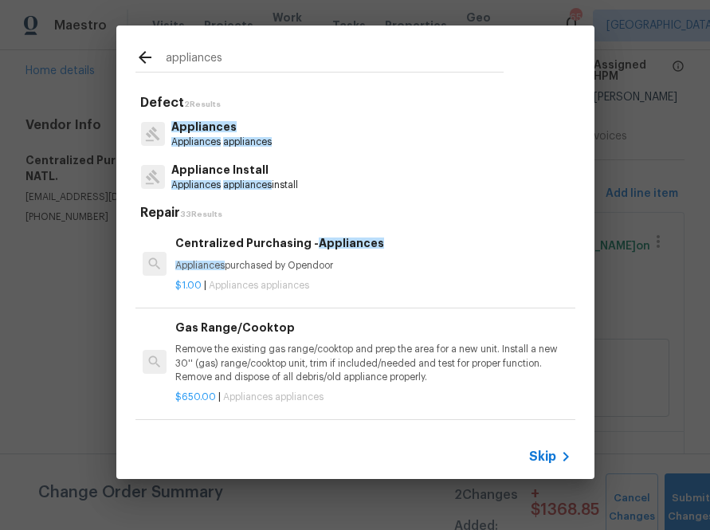
type input "appliances"
click at [202, 142] on span "Appliances" at bounding box center [195, 142] width 49 height 10
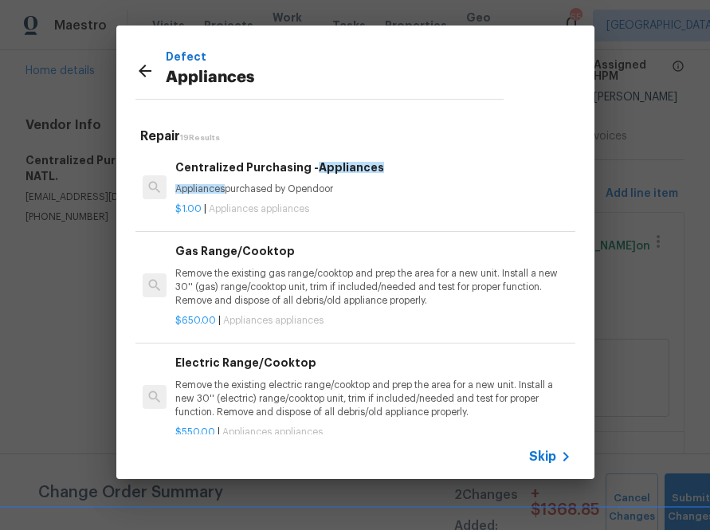
click at [208, 181] on div "Centralized Purchasing - Appliances Appliances purchased by Opendoor" at bounding box center [372, 178] width 395 height 38
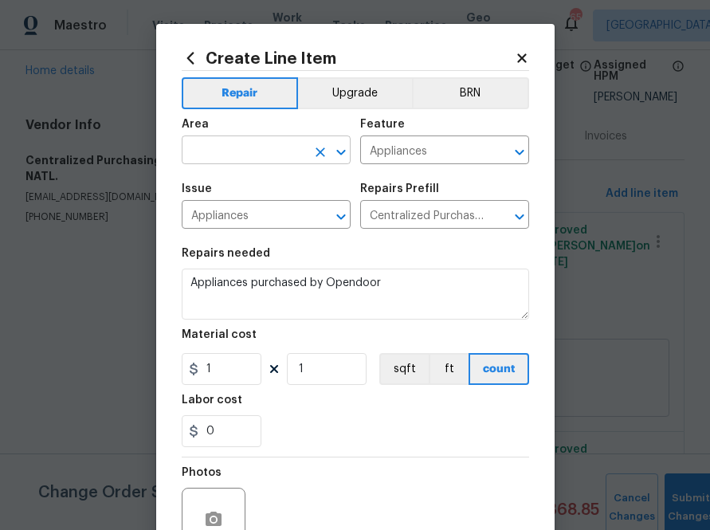
click at [227, 156] on input "text" at bounding box center [244, 151] width 124 height 25
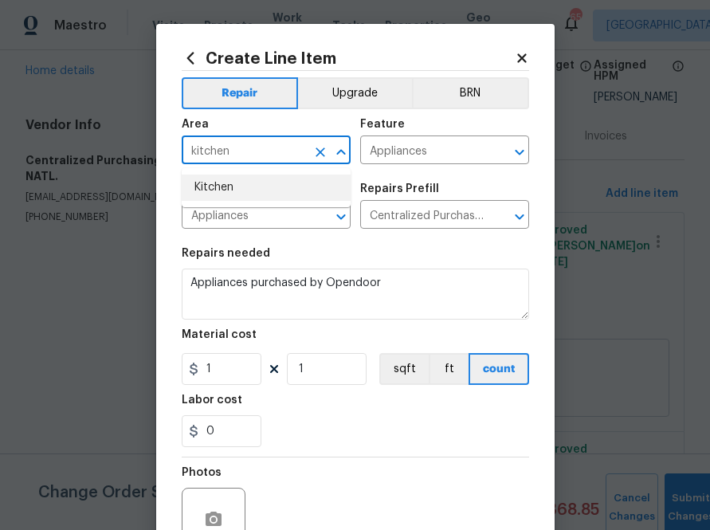
click at [247, 185] on li "Kitchen" at bounding box center [266, 188] width 169 height 26
type input "Kitchen"
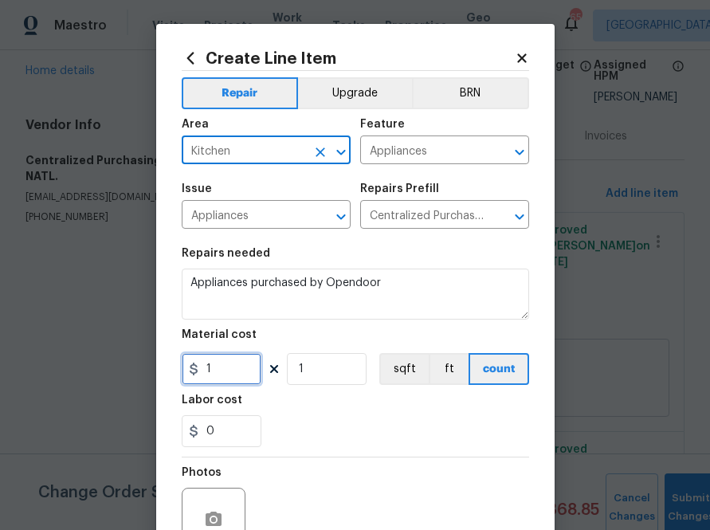
click at [233, 369] on input "1" at bounding box center [222, 369] width 80 height 32
paste input "648.42"
type input "648.42"
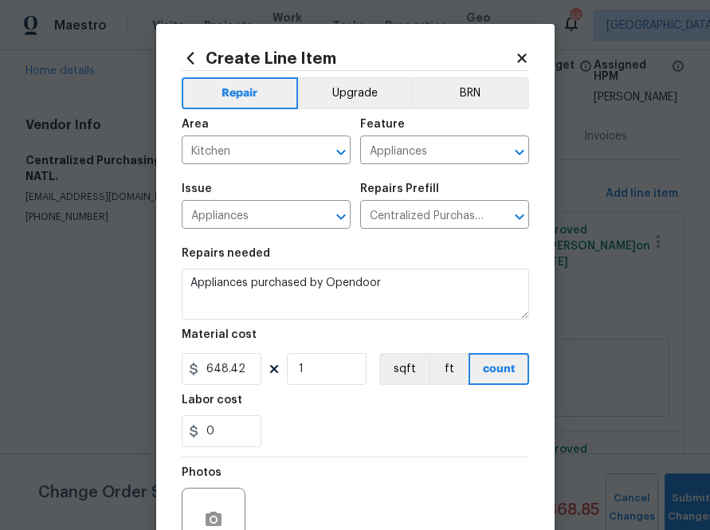
click at [265, 410] on div "Labor cost" at bounding box center [355, 404] width 347 height 21
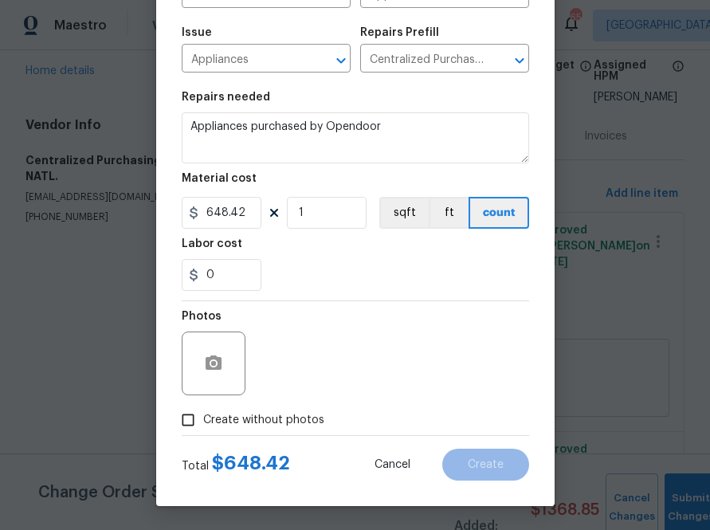
click at [277, 420] on span "Create without photos" at bounding box center [263, 420] width 121 height 17
click at [203, 420] on input "Create without photos" at bounding box center [188, 420] width 30 height 30
checkbox input "true"
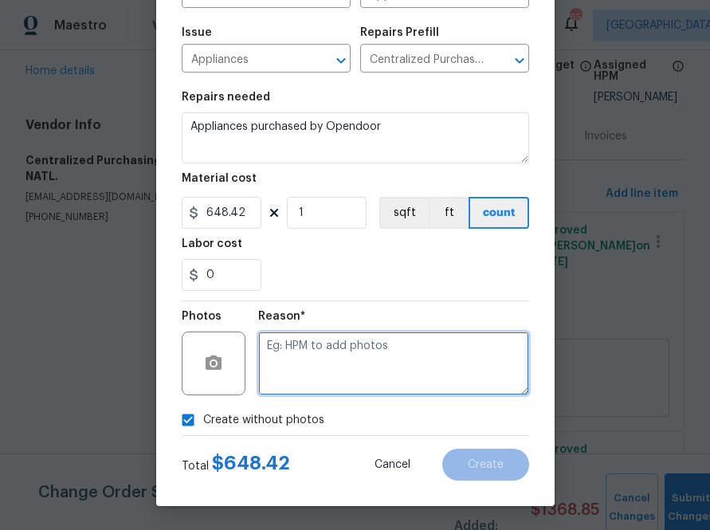
click at [340, 348] on textarea at bounding box center [393, 364] width 271 height 64
type textarea "a"
type textarea "\"
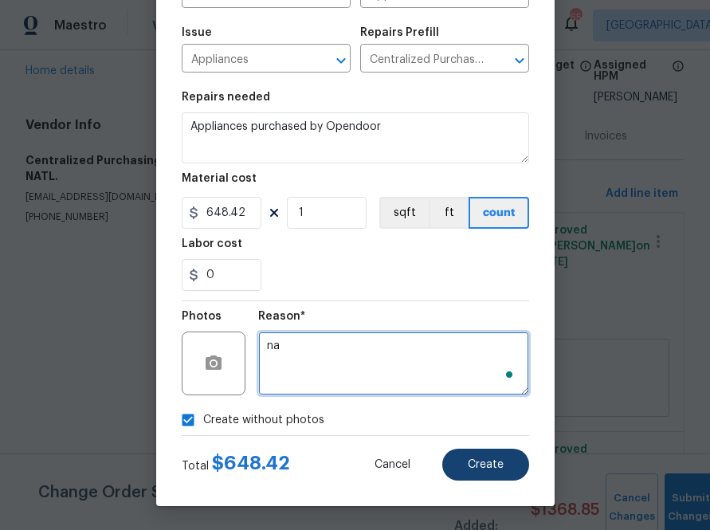
type textarea "na"
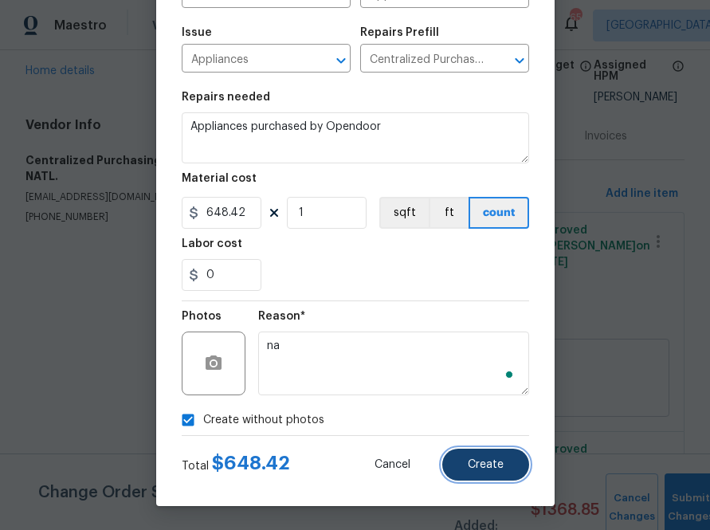
click at [482, 461] on span "Create" at bounding box center [486, 465] width 36 height 12
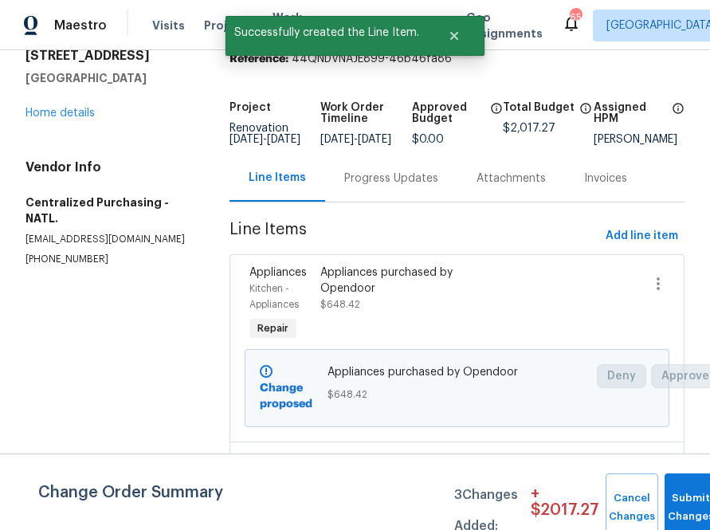
scroll to position [65, 0]
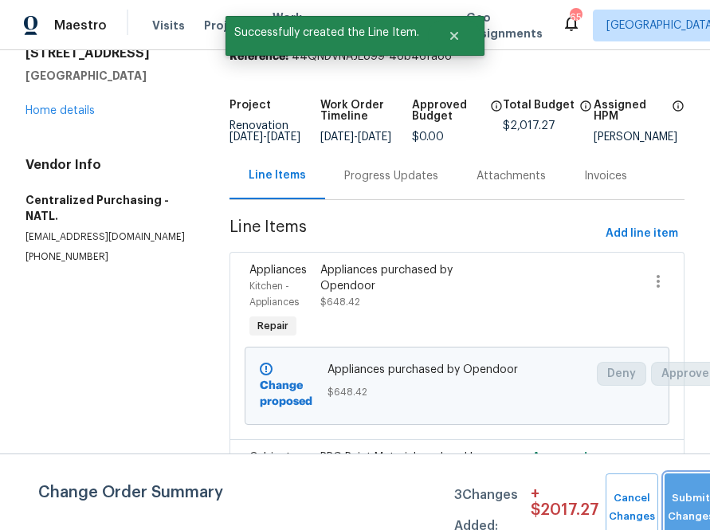
click at [688, 492] on button "Submit Changes" at bounding box center [691, 507] width 53 height 69
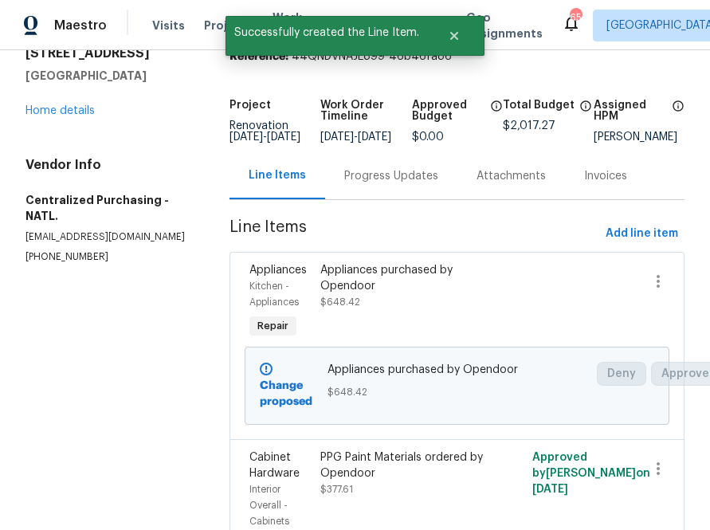
click at [78, 251] on p "[PHONE_NUMBER]" at bounding box center [109, 257] width 166 height 14
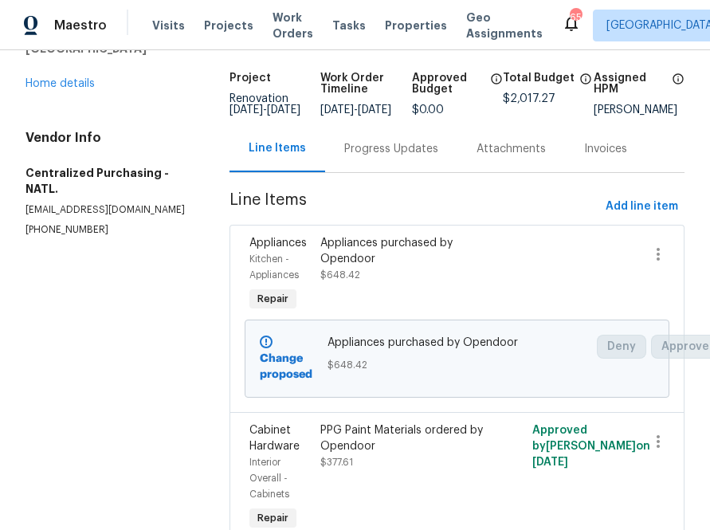
scroll to position [0, 0]
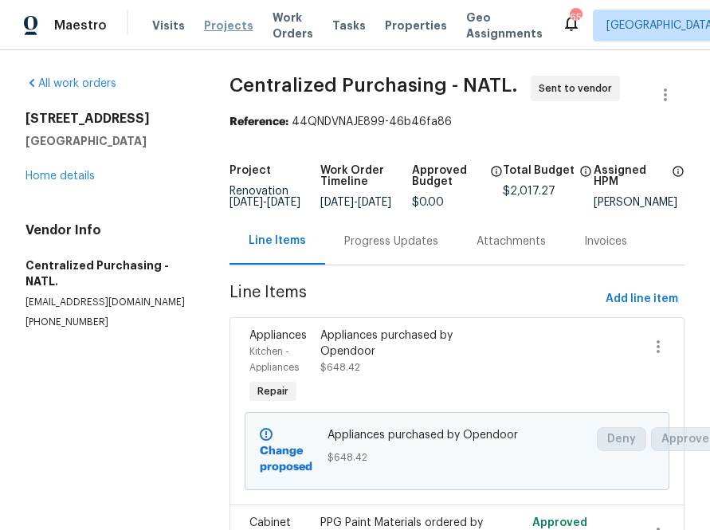
click at [222, 22] on span "Projects" at bounding box center [228, 26] width 49 height 16
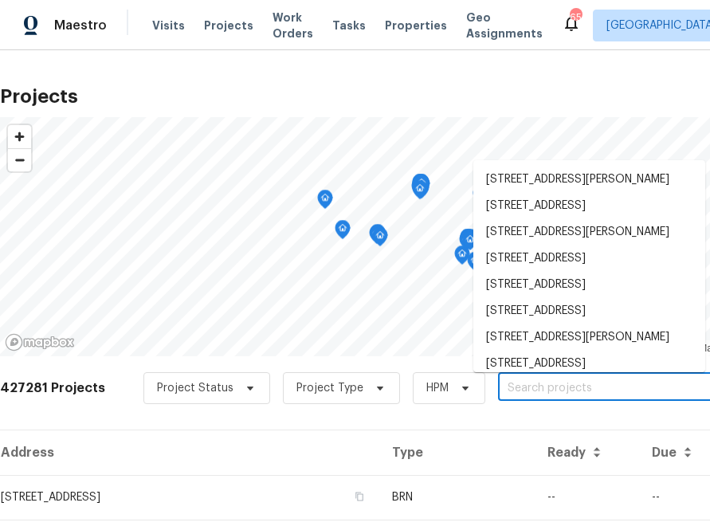
click at [542, 386] on input "text" at bounding box center [589, 388] width 182 height 25
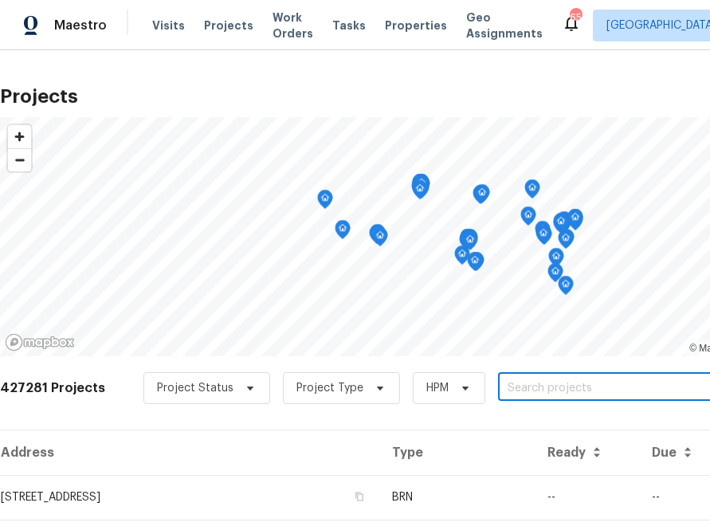
click at [542, 386] on input "text" at bounding box center [589, 388] width 182 height 25
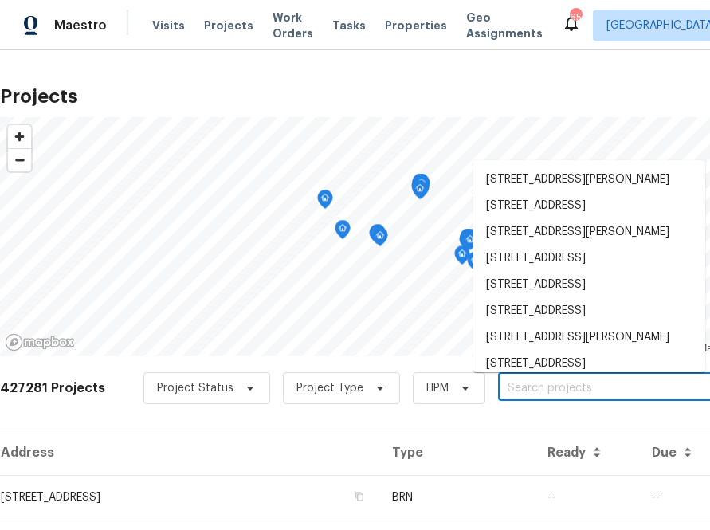
paste input "[STREET_ADDRESS]"
type input "[STREET_ADDRESS]"
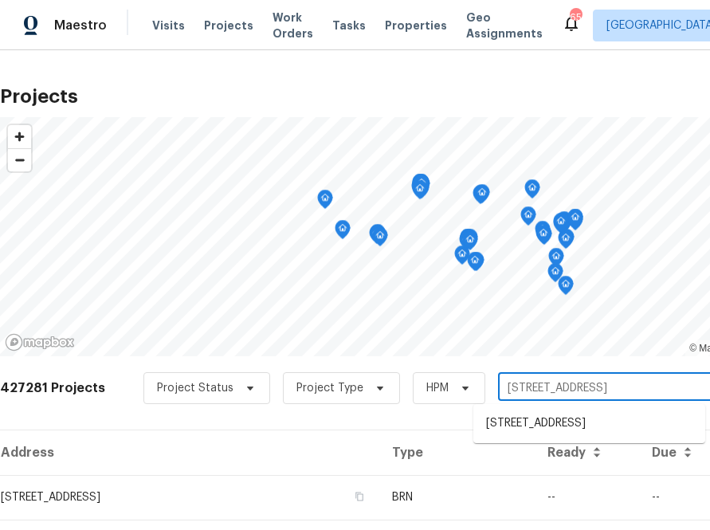
scroll to position [4, 0]
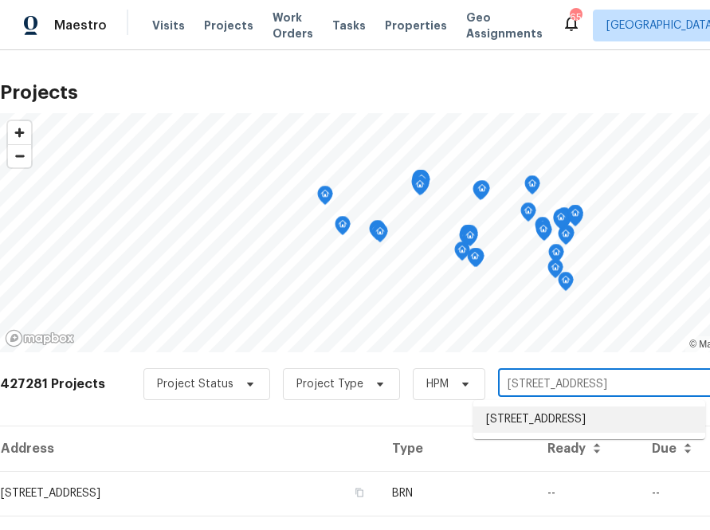
click at [523, 419] on li "[STREET_ADDRESS]" at bounding box center [589, 419] width 232 height 26
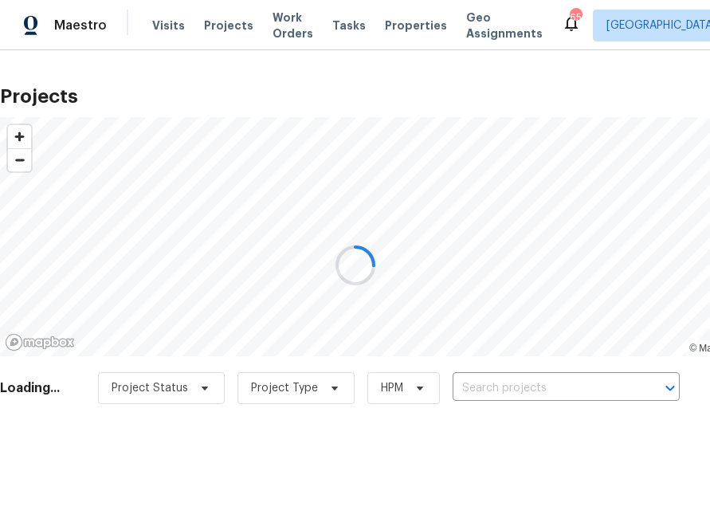
type input "[STREET_ADDRESS]"
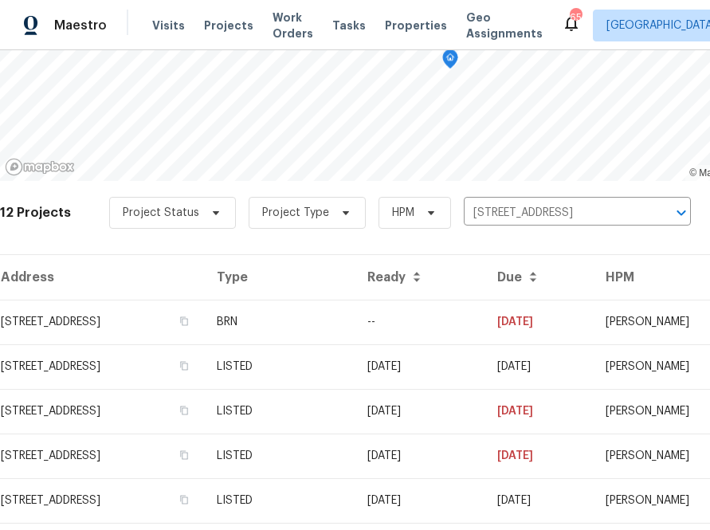
scroll to position [177, 0]
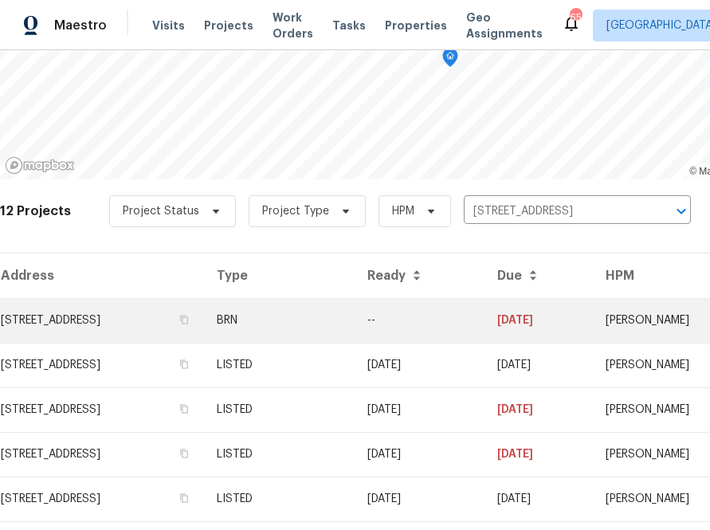
click at [157, 319] on td "[STREET_ADDRESS]" at bounding box center [102, 320] width 204 height 45
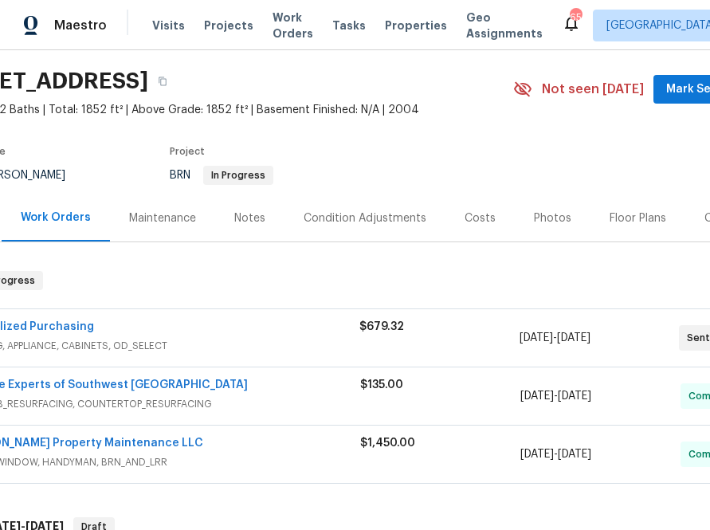
scroll to position [47, 0]
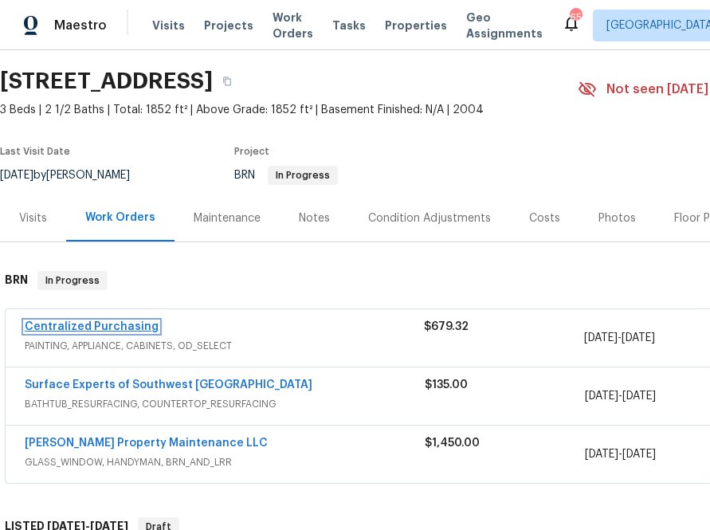
click at [73, 325] on link "Centralized Purchasing" at bounding box center [92, 326] width 134 height 11
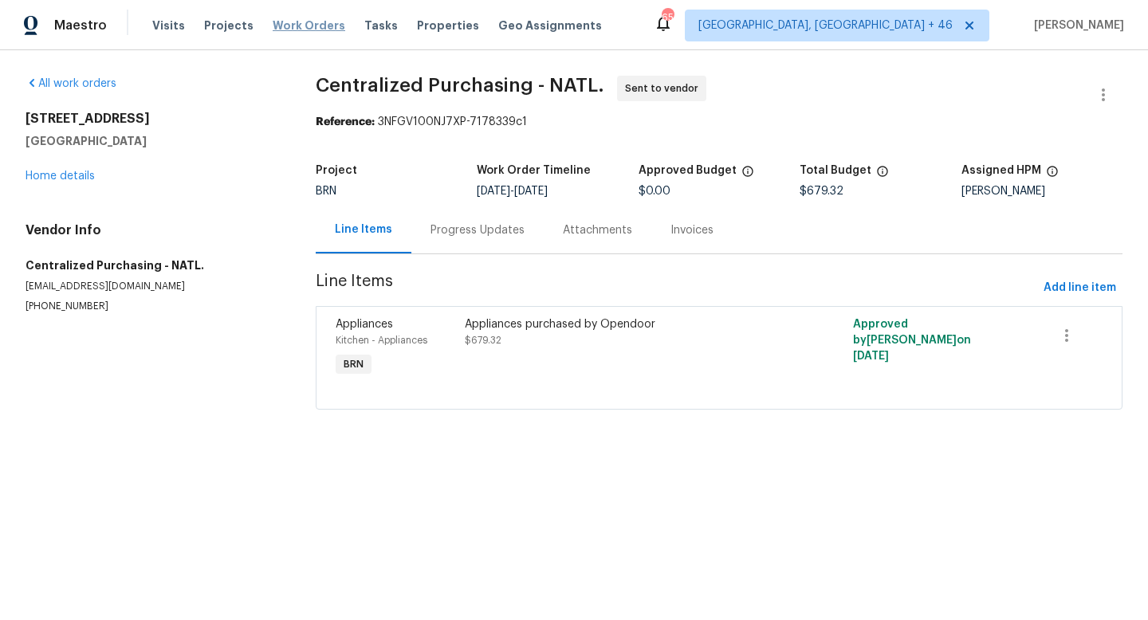
click at [303, 22] on span "Work Orders" at bounding box center [309, 26] width 73 height 16
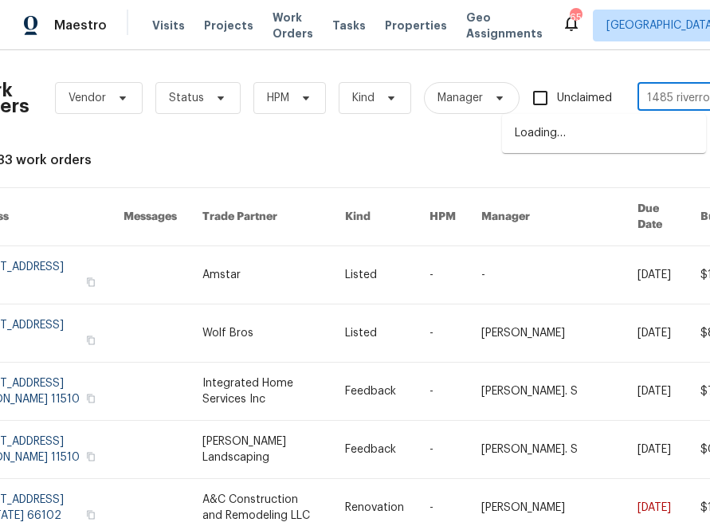
scroll to position [0, 48]
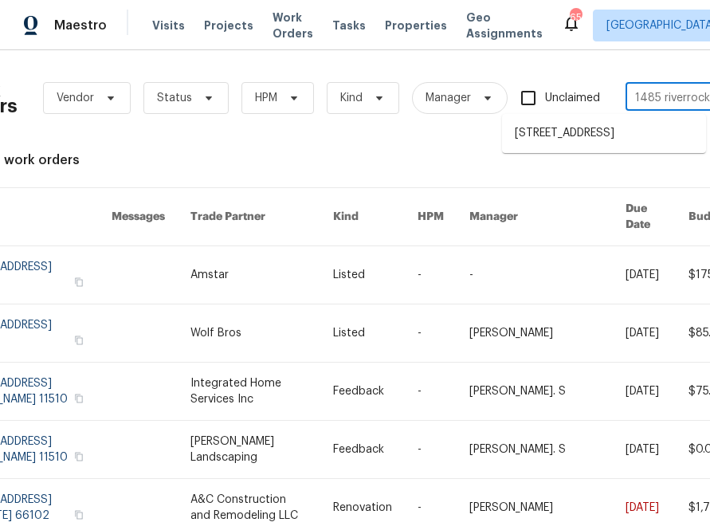
type input "1485 riverrock"
click at [320, 224] on th "Trade Partner" at bounding box center [249, 217] width 143 height 58
click at [222, 32] on span "Projects" at bounding box center [228, 26] width 49 height 16
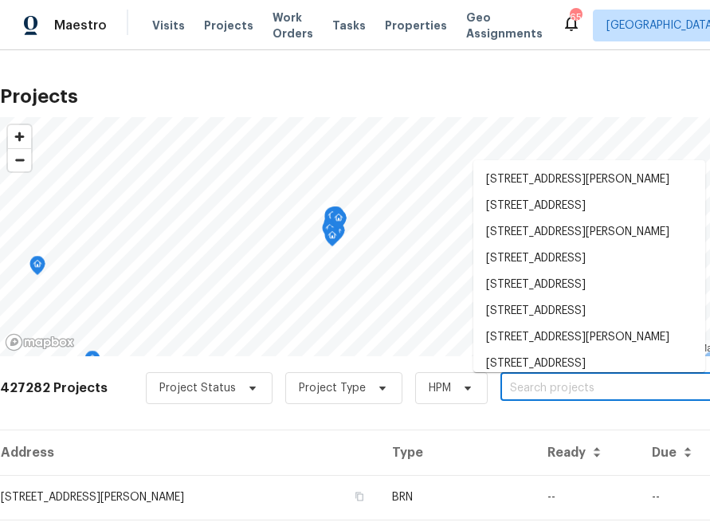
click at [500, 379] on input "text" at bounding box center [591, 388] width 182 height 25
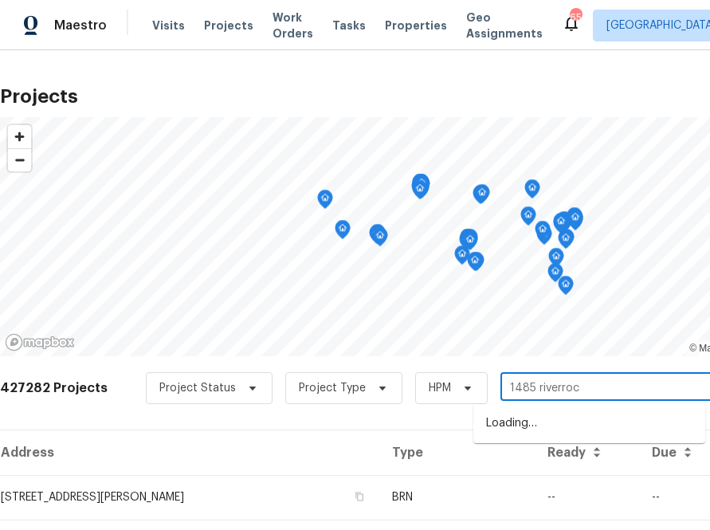
type input "1485 riverrock"
click at [530, 431] on li "[STREET_ADDRESS]" at bounding box center [589, 423] width 232 height 26
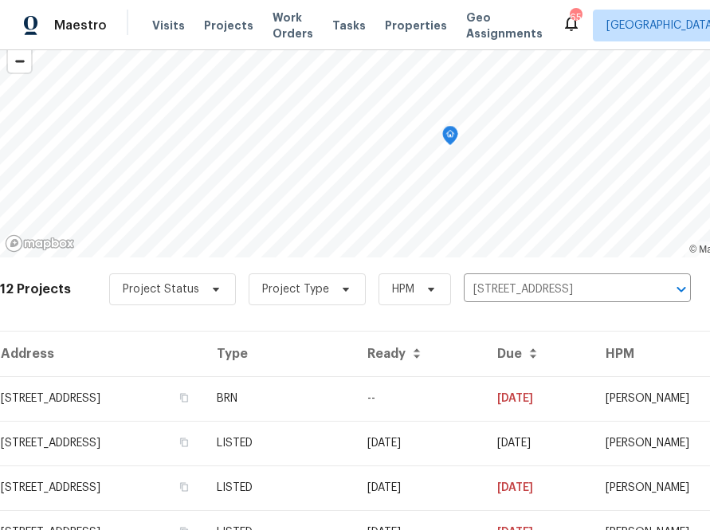
scroll to position [124, 0]
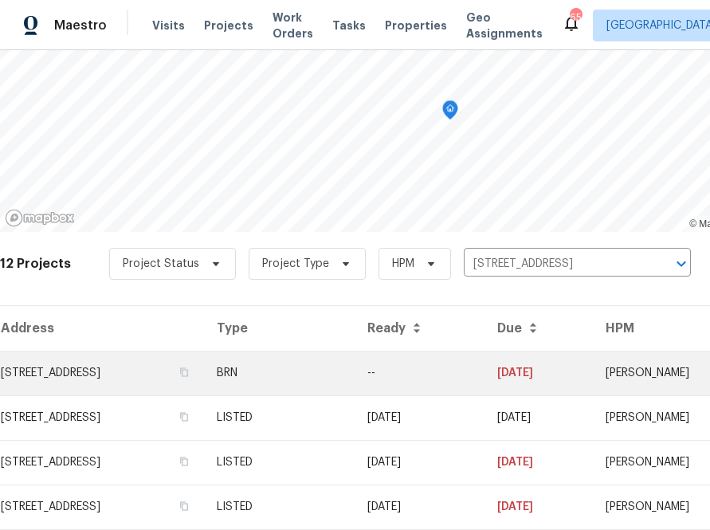
click at [148, 372] on td "[STREET_ADDRESS]" at bounding box center [102, 373] width 204 height 45
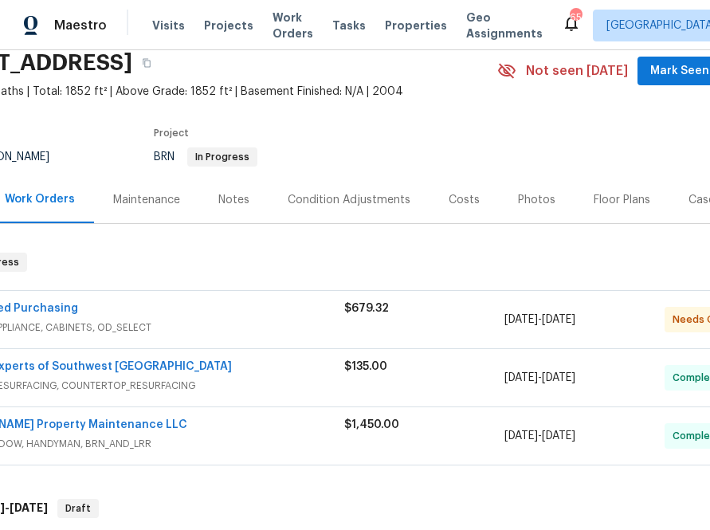
scroll to position [65, 0]
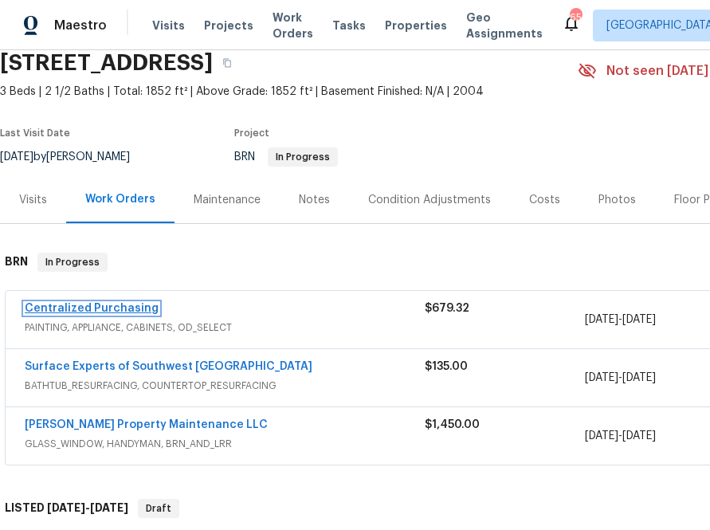
click at [70, 311] on link "Centralized Purchasing" at bounding box center [92, 308] width 134 height 11
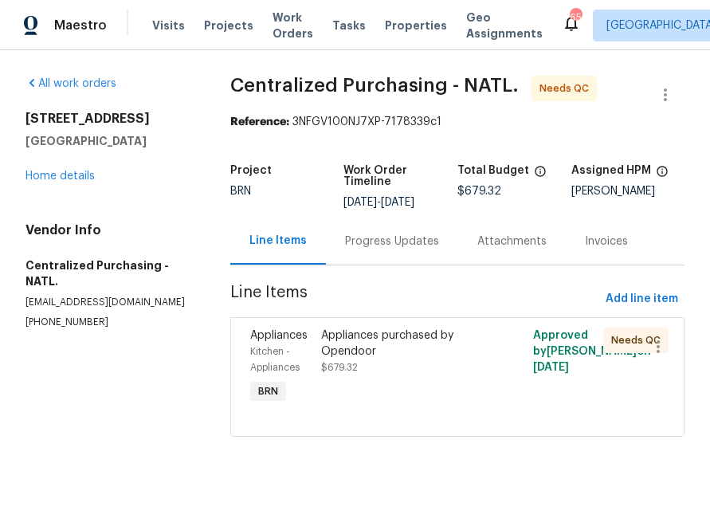
click at [373, 367] on div "Appliances purchased by Opendoor $679.32" at bounding box center [404, 352] width 167 height 48
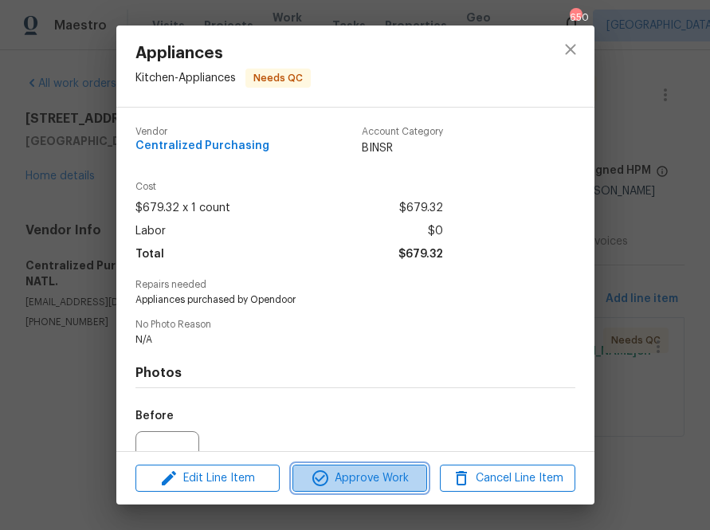
click at [387, 469] on span "Approve Work" at bounding box center [359, 479] width 125 height 20
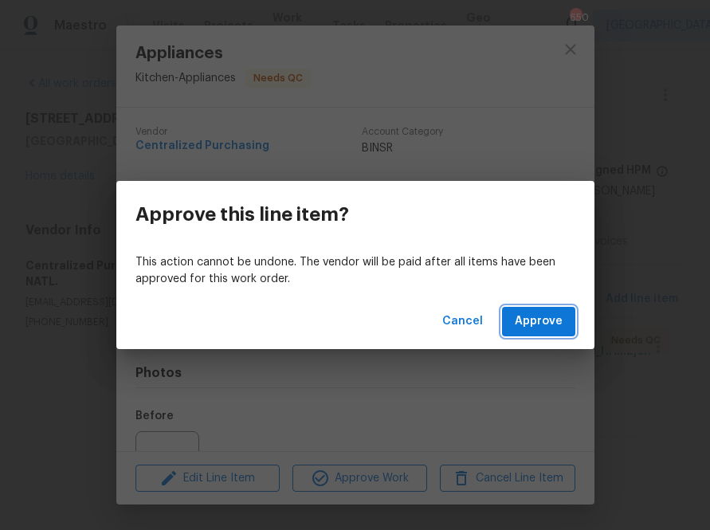
click at [524, 320] on span "Approve" at bounding box center [539, 322] width 48 height 20
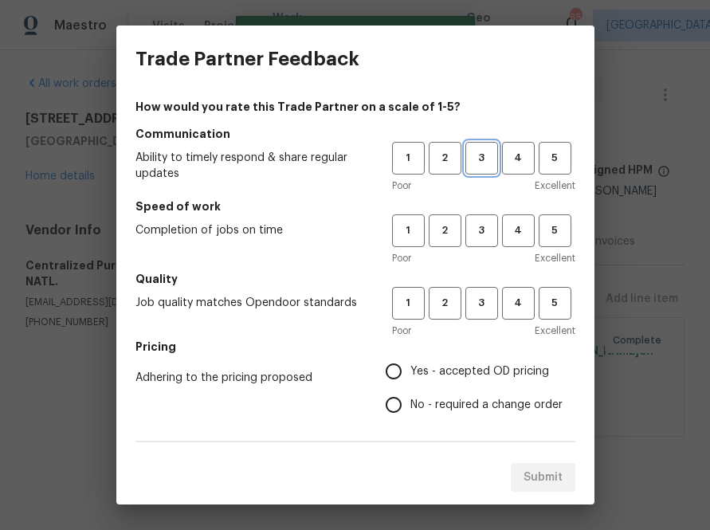
click at [478, 157] on span "3" at bounding box center [481, 158] width 29 height 18
click at [478, 256] on div "Poor Excellent" at bounding box center [483, 258] width 183 height 16
click at [478, 236] on span "3" at bounding box center [481, 231] width 29 height 18
click at [478, 307] on span "3" at bounding box center [481, 303] width 29 height 18
click at [436, 379] on label "Yes - accepted OD pricing" at bounding box center [470, 371] width 186 height 33
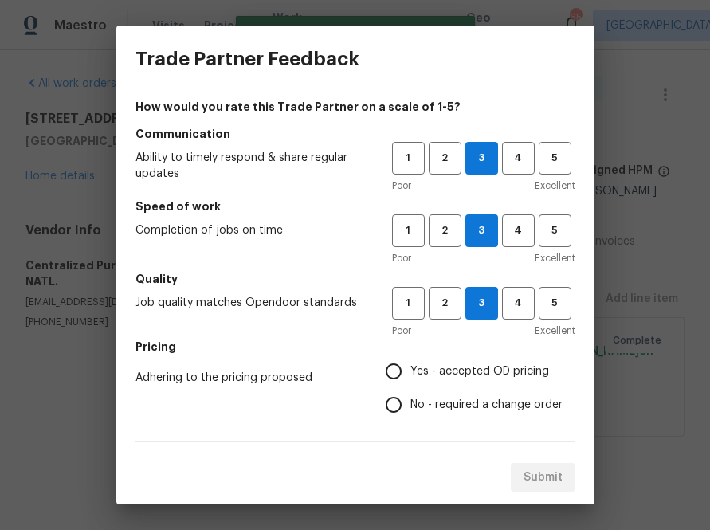
click at [410, 379] on input "Yes - accepted OD pricing" at bounding box center [393, 371] width 33 height 33
radio input "true"
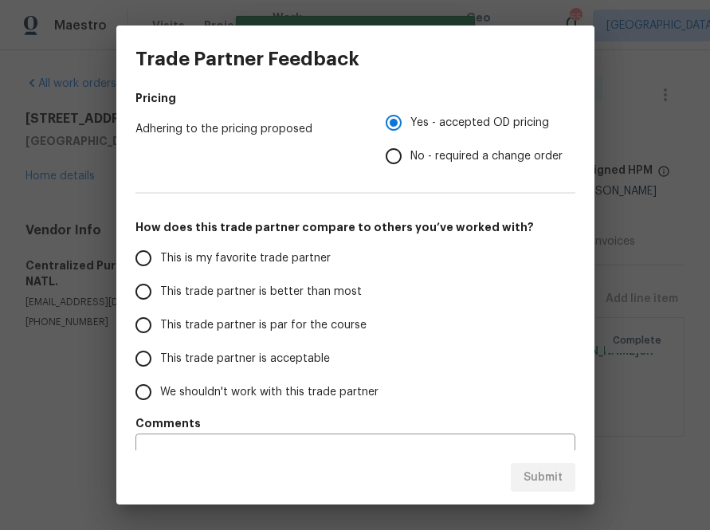
scroll to position [279, 0]
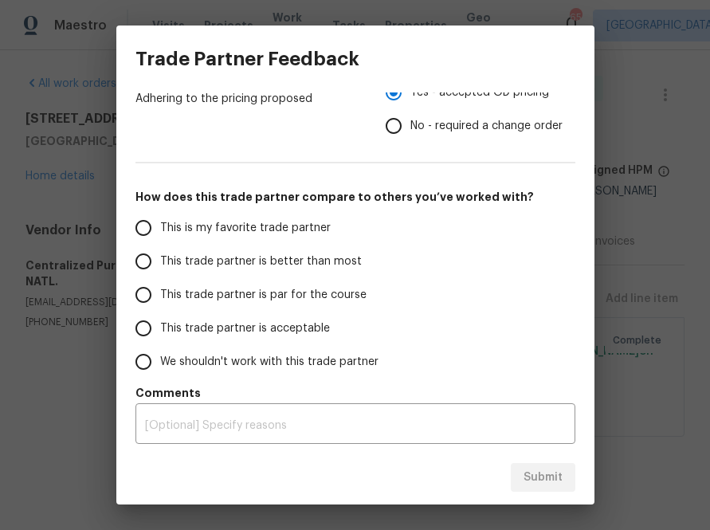
click at [279, 230] on span "This is my favorite trade partner" at bounding box center [245, 228] width 171 height 17
click at [160, 230] on input "This is my favorite trade partner" at bounding box center [143, 227] width 33 height 33
click at [516, 464] on button "Submit" at bounding box center [543, 477] width 65 height 29
radio input "true"
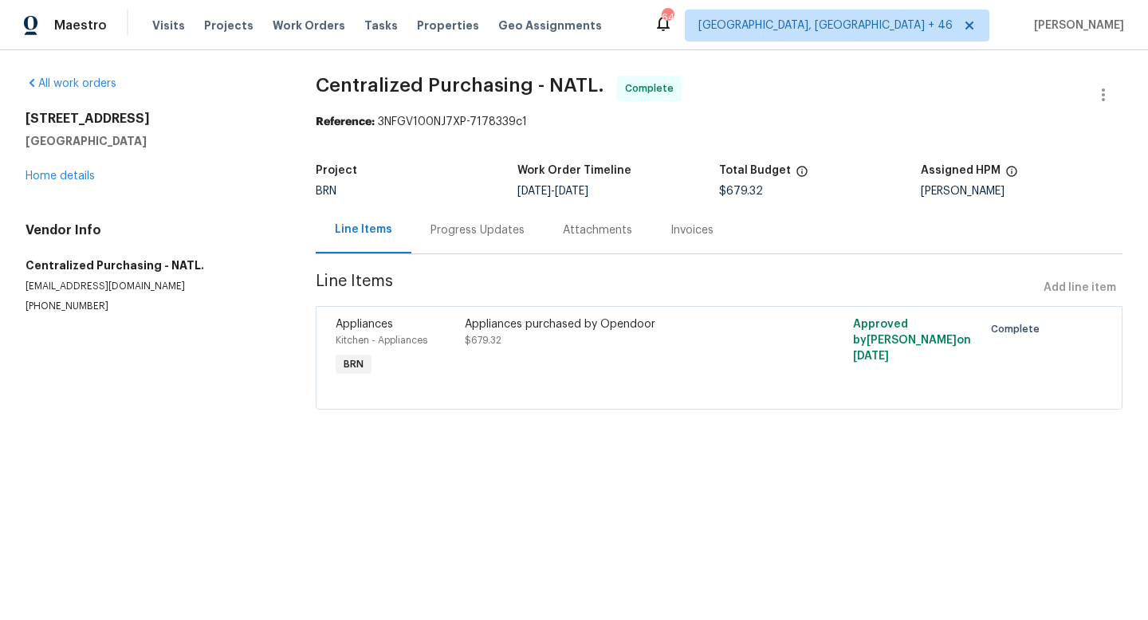
click at [89, 112] on h2 "[STREET_ADDRESS]" at bounding box center [152, 119] width 252 height 16
copy h2 "[STREET_ADDRESS]"
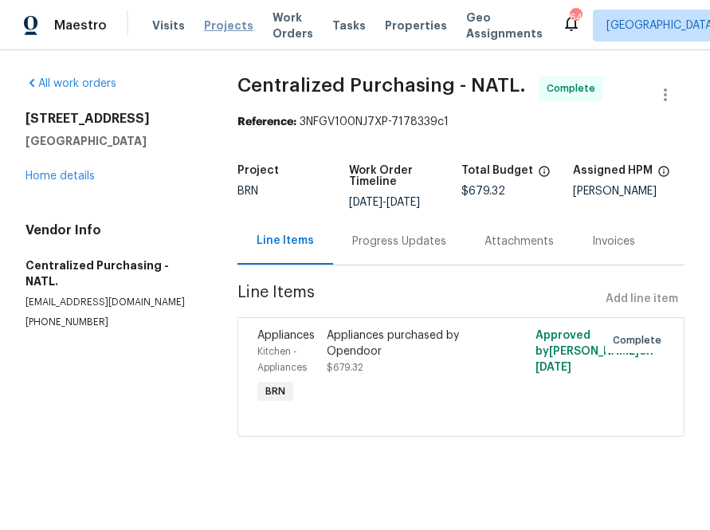
click at [207, 31] on span "Projects" at bounding box center [228, 26] width 49 height 16
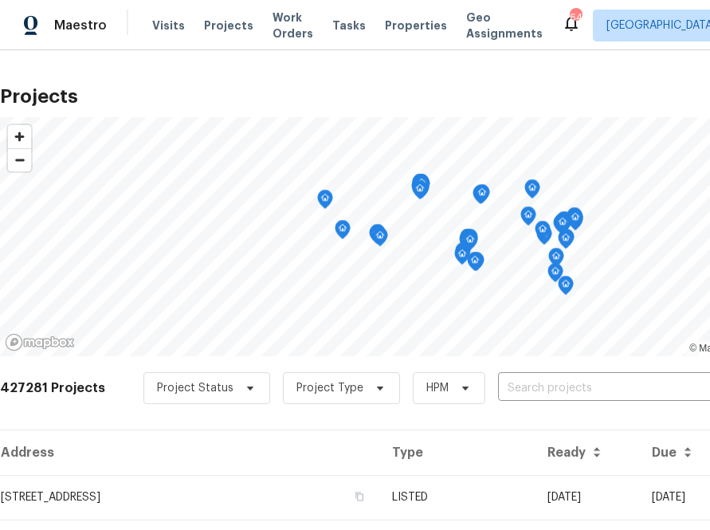
click at [475, 395] on div "Project Status Project Type HPM ​" at bounding box center [434, 388] width 582 height 32
click at [508, 386] on input "text" at bounding box center [589, 388] width 182 height 25
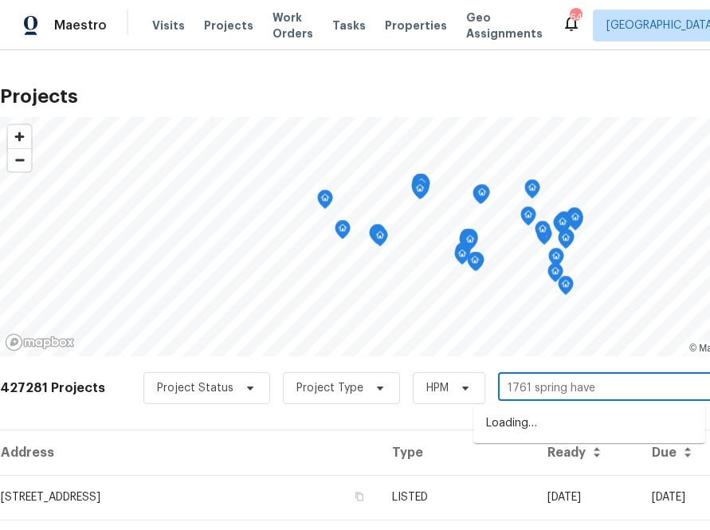
type input "1761 [GEOGRAPHIC_DATA]"
click at [527, 437] on li "[STREET_ADDRESS]" at bounding box center [589, 423] width 232 height 26
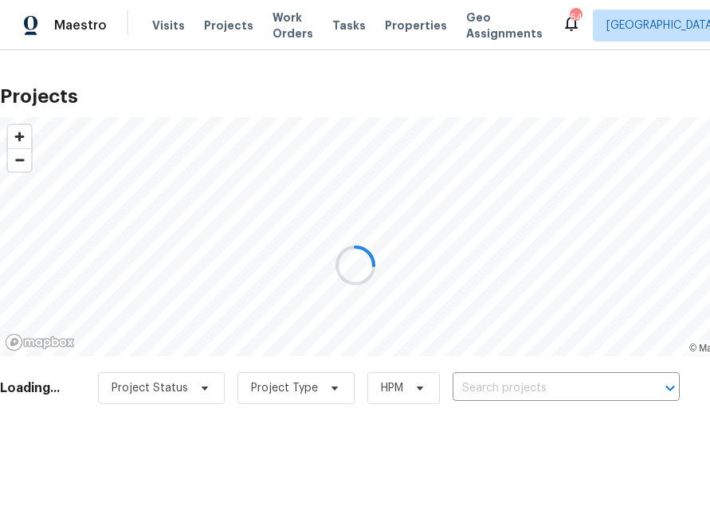
type input "[STREET_ADDRESS]"
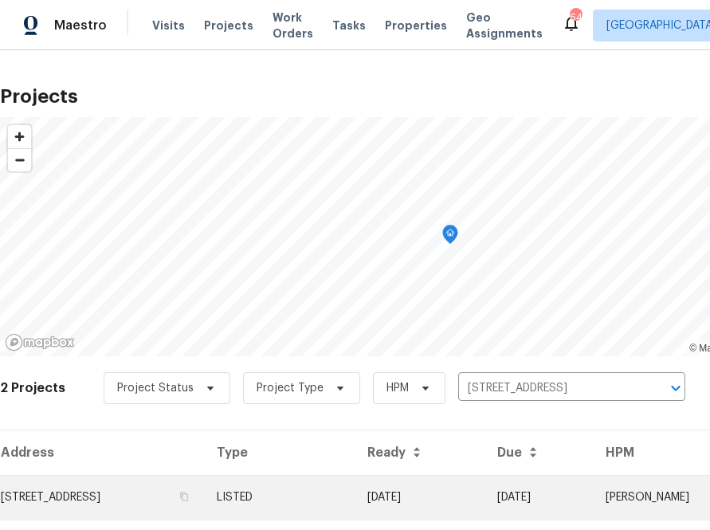
click at [201, 487] on td "[STREET_ADDRESS]" at bounding box center [102, 497] width 204 height 45
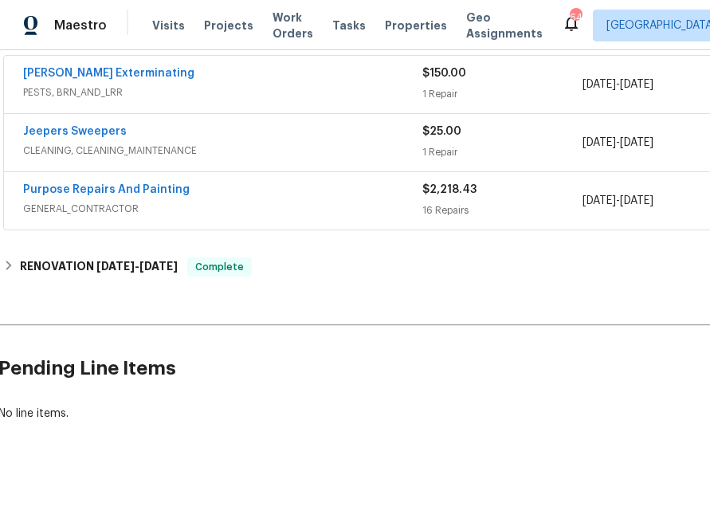
scroll to position [300, 190]
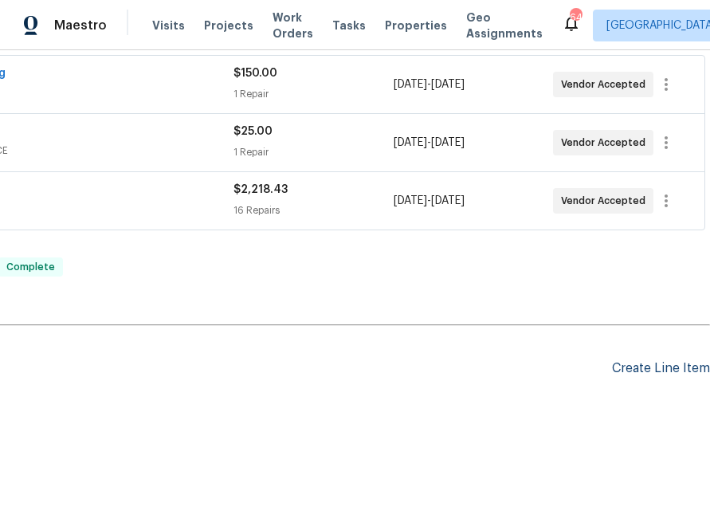
click at [655, 372] on div "Create Line Item" at bounding box center [661, 368] width 98 height 15
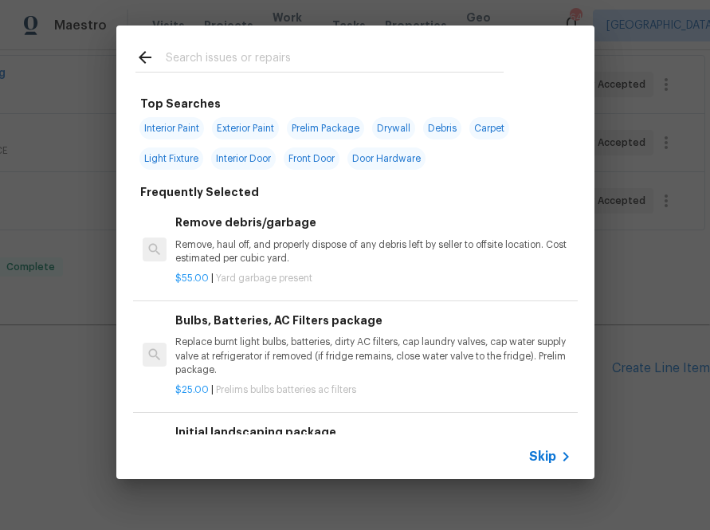
click at [567, 453] on icon at bounding box center [565, 456] width 19 height 19
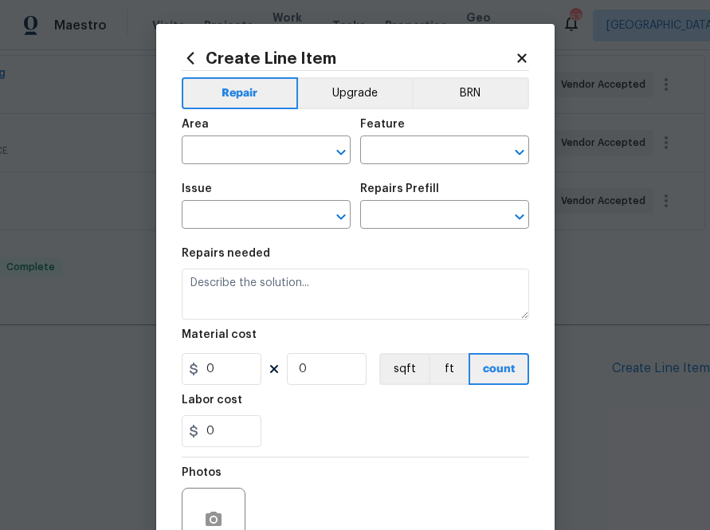
click at [188, 54] on icon at bounding box center [191, 58] width 18 height 18
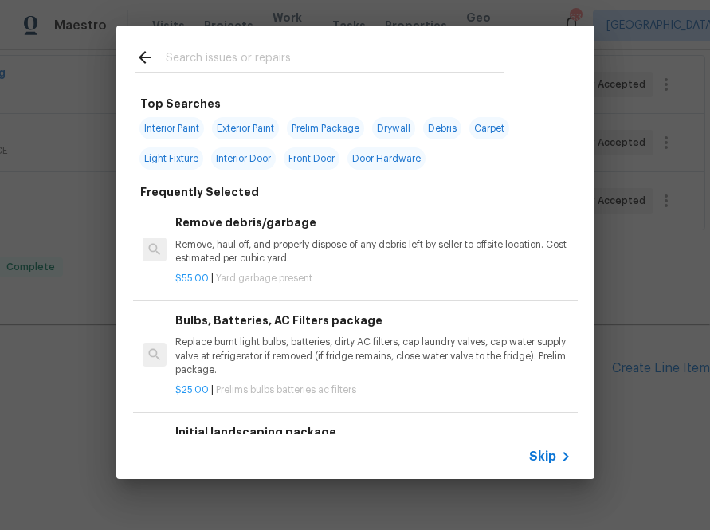
click at [241, 59] on input "text" at bounding box center [335, 60] width 338 height 24
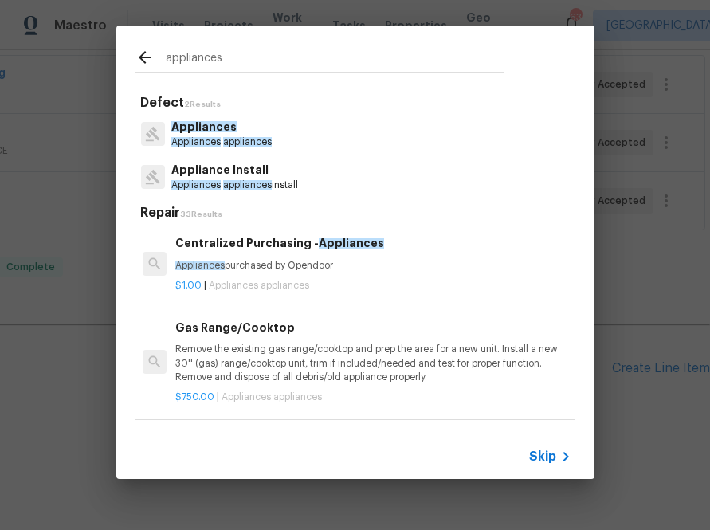
type input "appliances"
click at [260, 269] on p "Appliances purchased by Opendoor" at bounding box center [372, 266] width 395 height 14
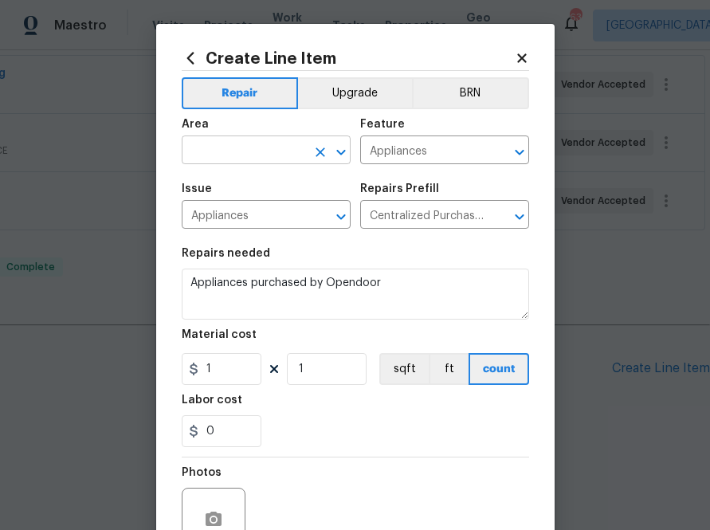
click at [268, 147] on input "text" at bounding box center [244, 151] width 124 height 25
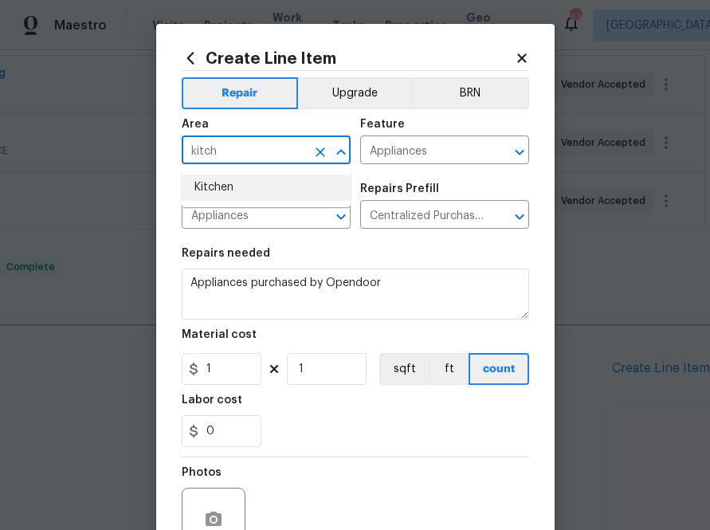
click at [269, 199] on li "Kitchen" at bounding box center [266, 188] width 169 height 26
type input "Kitchen"
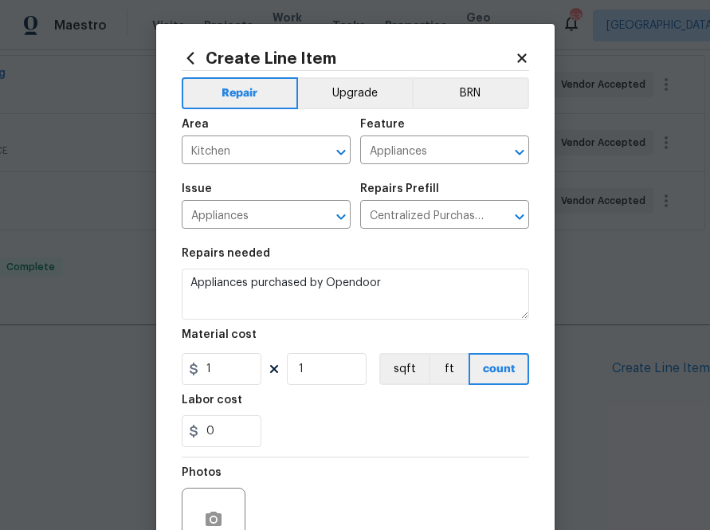
click at [397, 260] on div "Repairs needed" at bounding box center [355, 258] width 347 height 21
click at [208, 359] on input "1" at bounding box center [222, 369] width 80 height 32
paste input "239.8"
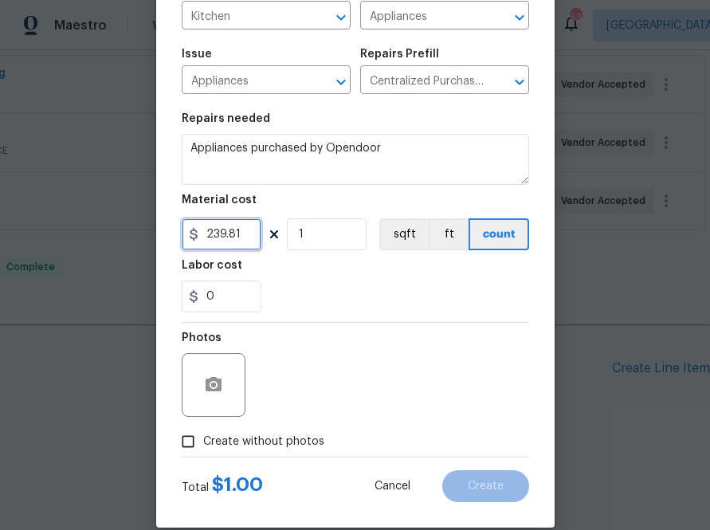
scroll to position [157, 0]
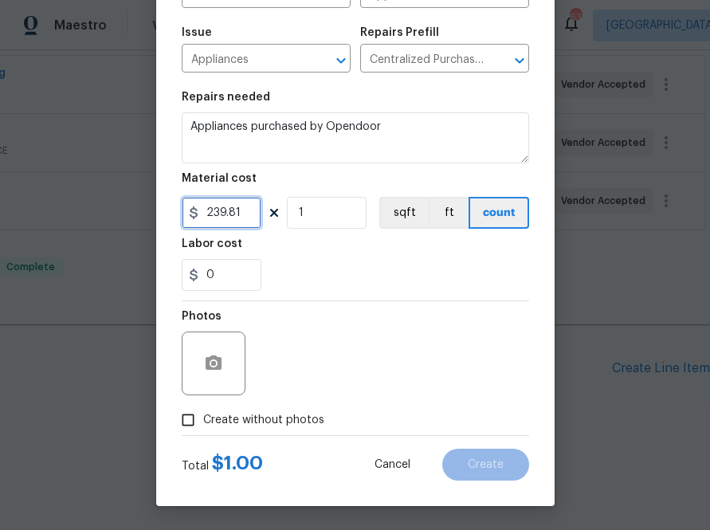
type input "239.81"
click at [306, 418] on span "Create without photos" at bounding box center [263, 420] width 121 height 17
click at [203, 418] on input "Create without photos" at bounding box center [188, 420] width 30 height 30
checkbox input "true"
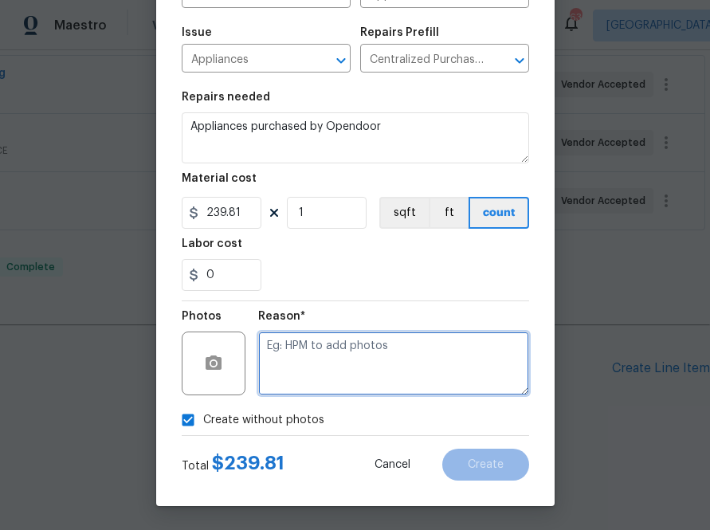
click at [346, 365] on textarea at bounding box center [393, 364] width 271 height 64
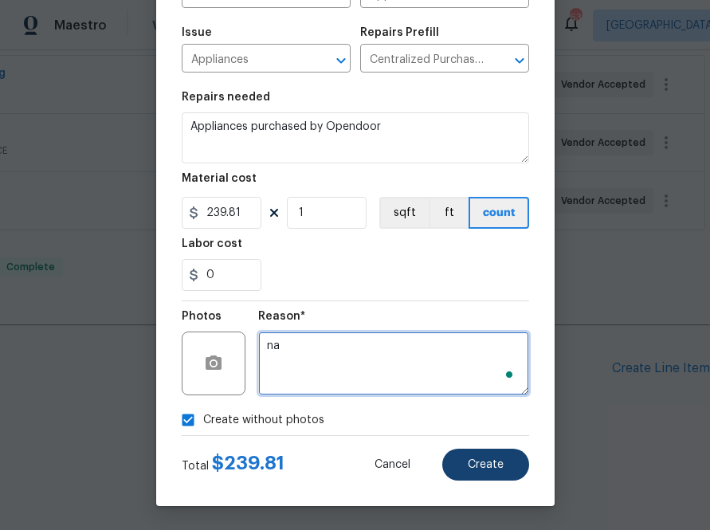
type textarea "na"
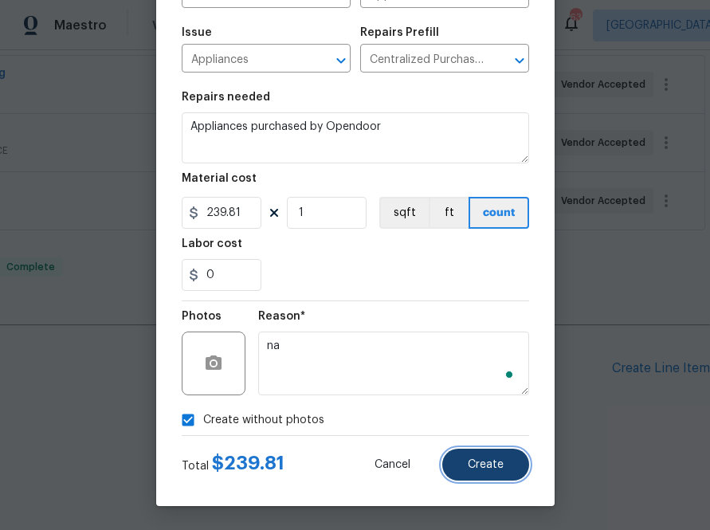
click at [487, 477] on button "Create" at bounding box center [485, 465] width 87 height 32
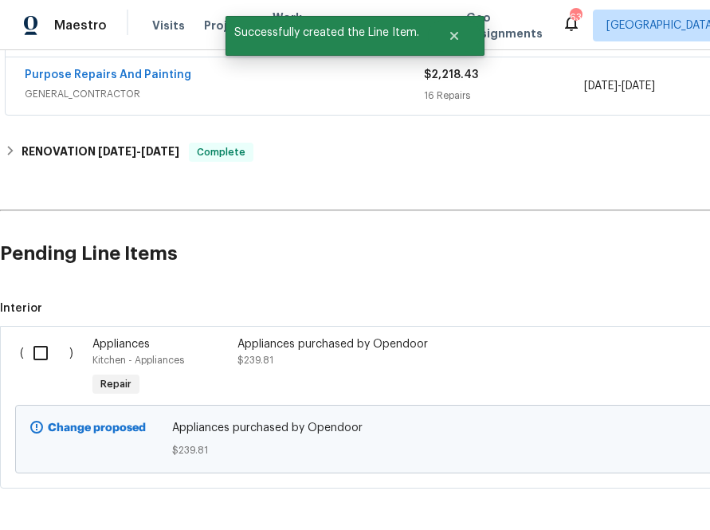
scroll to position [482, 0]
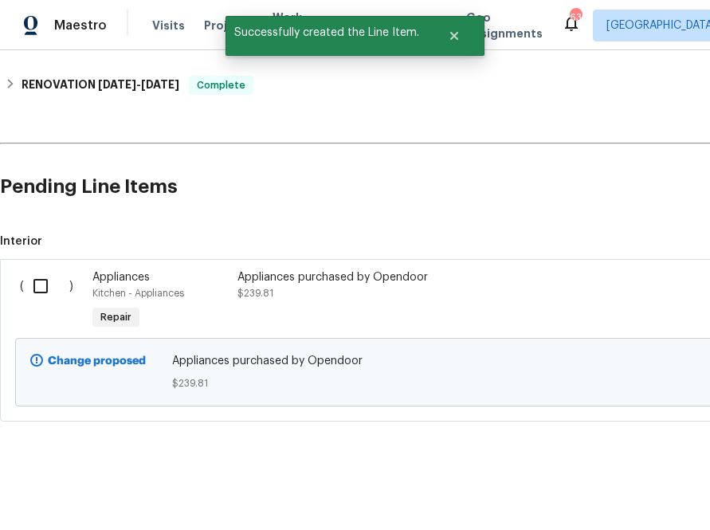
click at [36, 281] on input "checkbox" at bounding box center [46, 285] width 45 height 33
checkbox input "true"
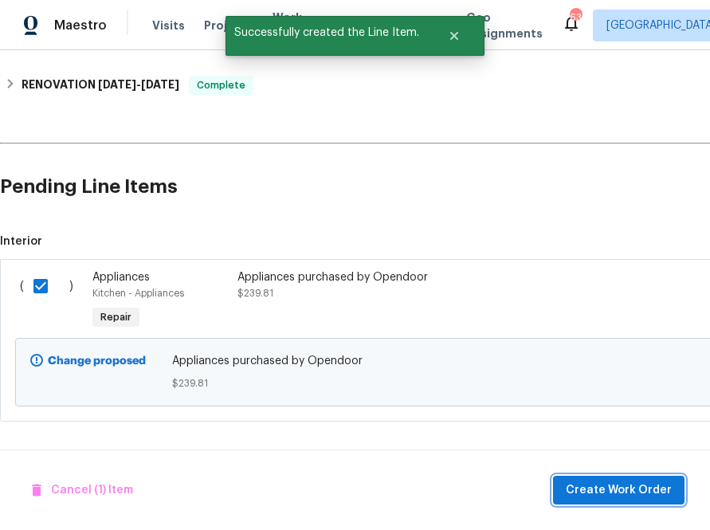
click at [572, 487] on span "Create Work Order" at bounding box center [619, 491] width 106 height 20
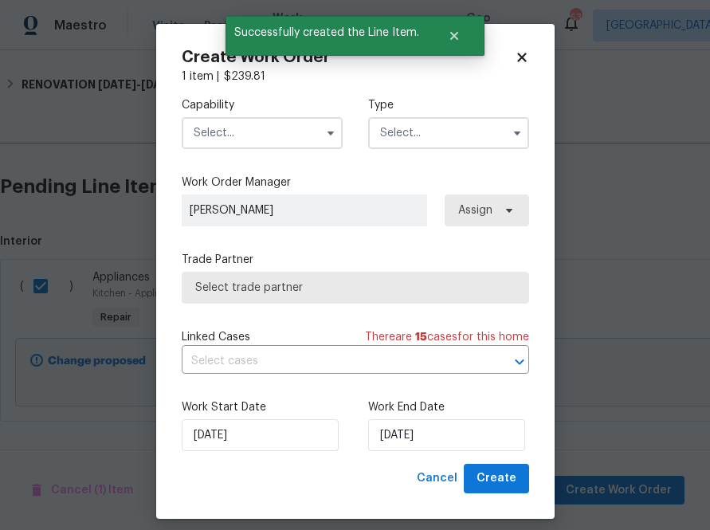
click at [261, 146] on input "text" at bounding box center [262, 133] width 161 height 32
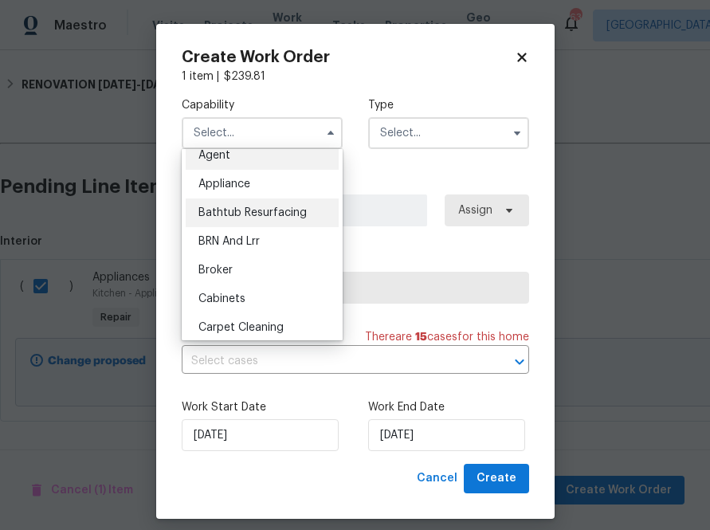
scroll to position [13, 0]
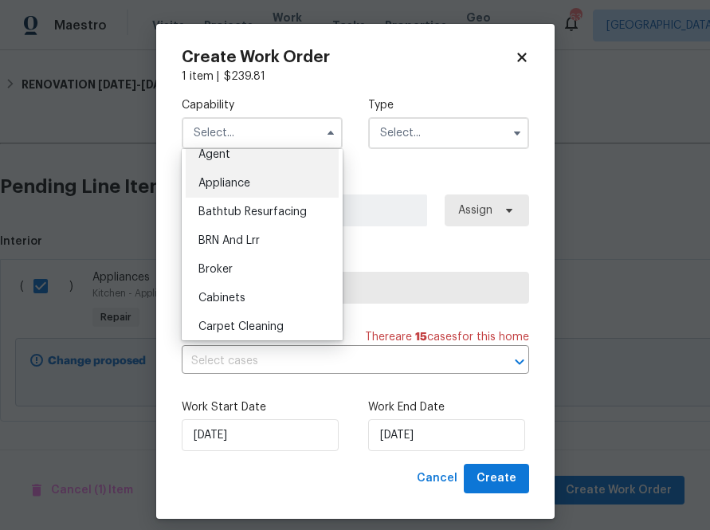
click at [262, 188] on div "Appliance" at bounding box center [262, 183] width 153 height 29
type input "Appliance"
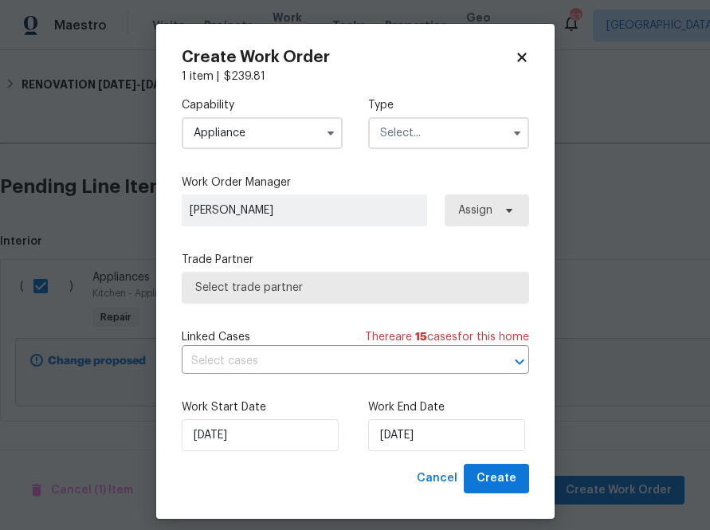
click at [437, 118] on input "text" at bounding box center [448, 133] width 161 height 32
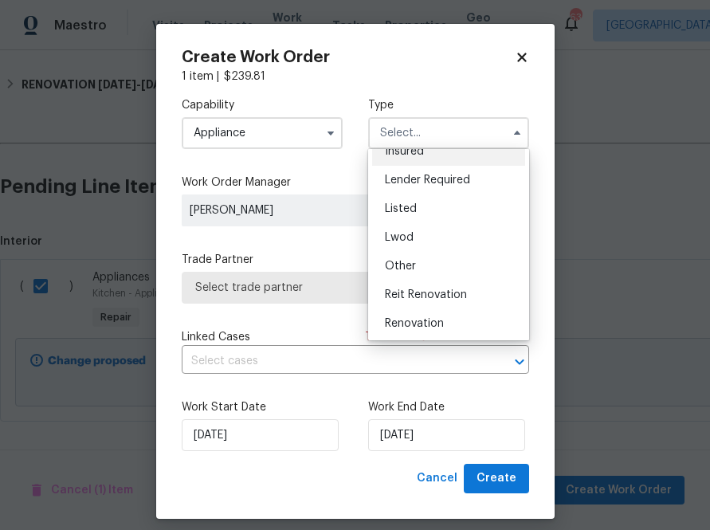
scroll to position [128, 0]
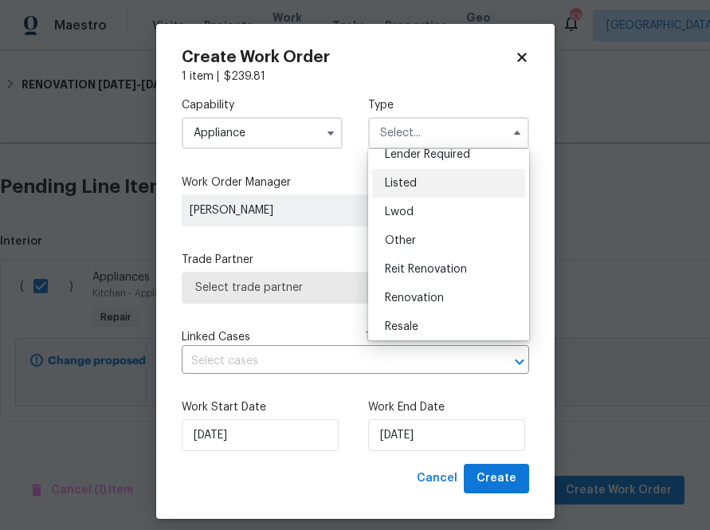
click at [427, 188] on div "Listed" at bounding box center [448, 183] width 153 height 29
type input "Listed"
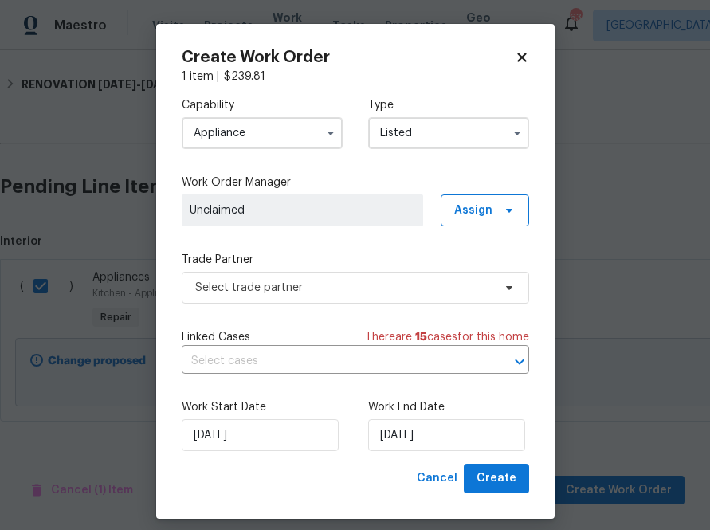
click at [469, 241] on div "Capability Appliance Type Listed Feedback Hoa Violation Incident Insured Lender…" at bounding box center [355, 273] width 347 height 379
click at [472, 212] on span "Assign" at bounding box center [473, 210] width 38 height 16
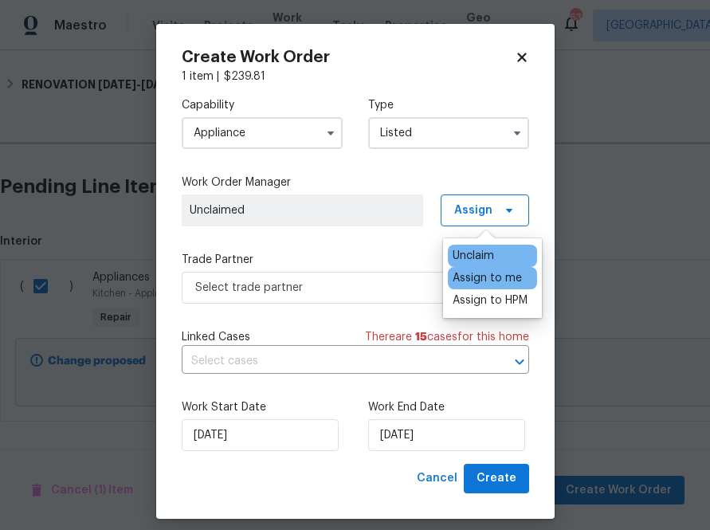
click at [467, 277] on div "Assign to me" at bounding box center [487, 278] width 69 height 16
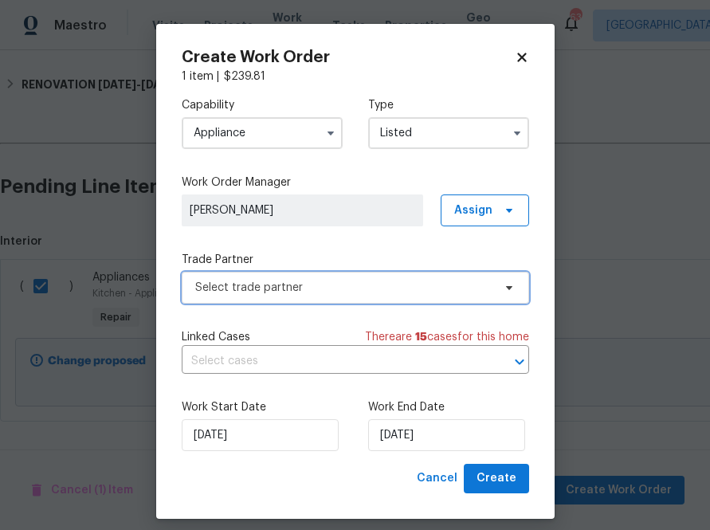
click at [386, 298] on span "Select trade partner" at bounding box center [355, 288] width 347 height 32
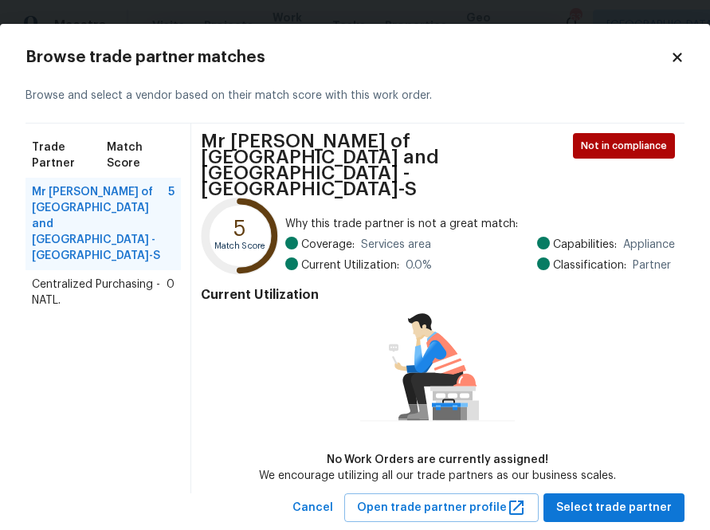
scroll to position [9, 0]
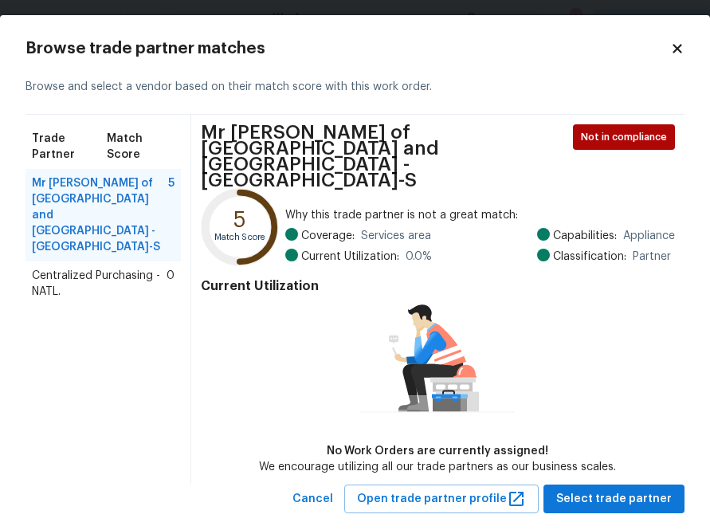
click at [80, 268] on span "Centralized Purchasing - NATL." at bounding box center [99, 284] width 135 height 32
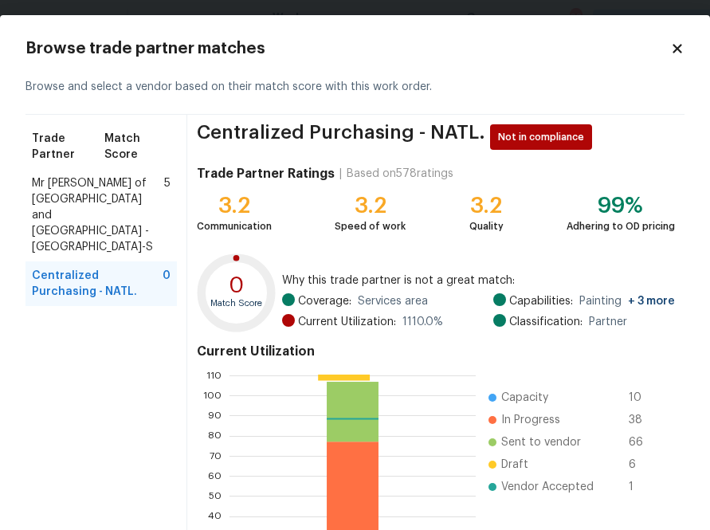
scroll to position [171, 0]
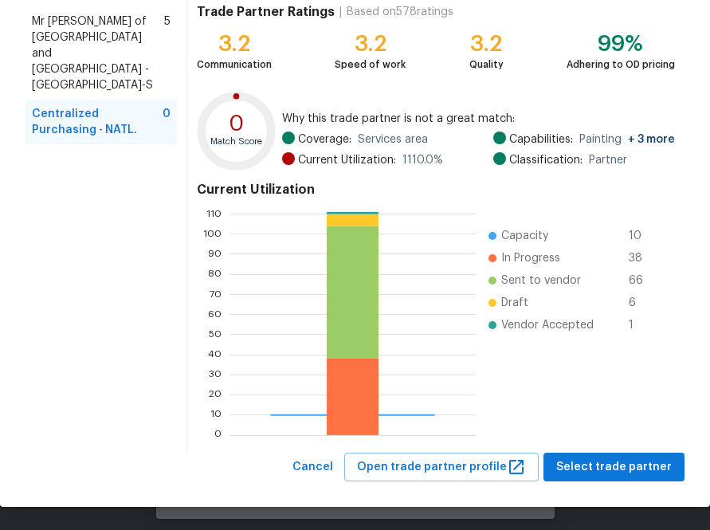
click at [629, 483] on div "Browse trade partner matches Browse and select a vendor based on their match sc…" at bounding box center [355, 179] width 710 height 653
click at [628, 473] on span "Select trade partner" at bounding box center [614, 467] width 116 height 20
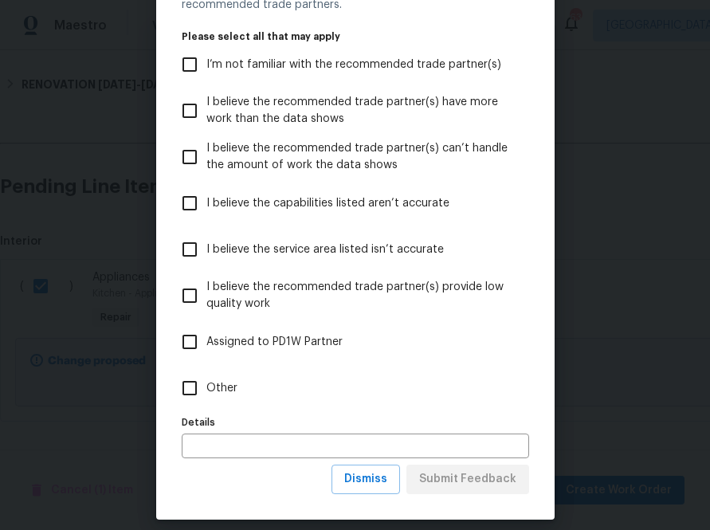
scroll to position [101, 0]
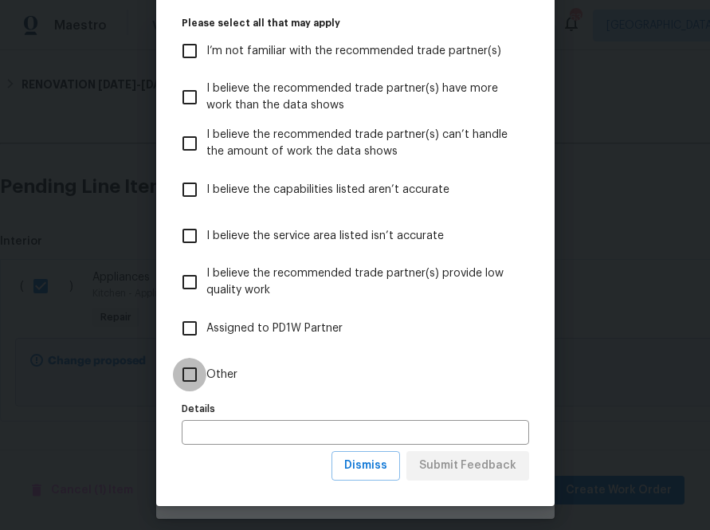
click at [188, 379] on input "Other" at bounding box center [189, 374] width 33 height 33
checkbox input "true"
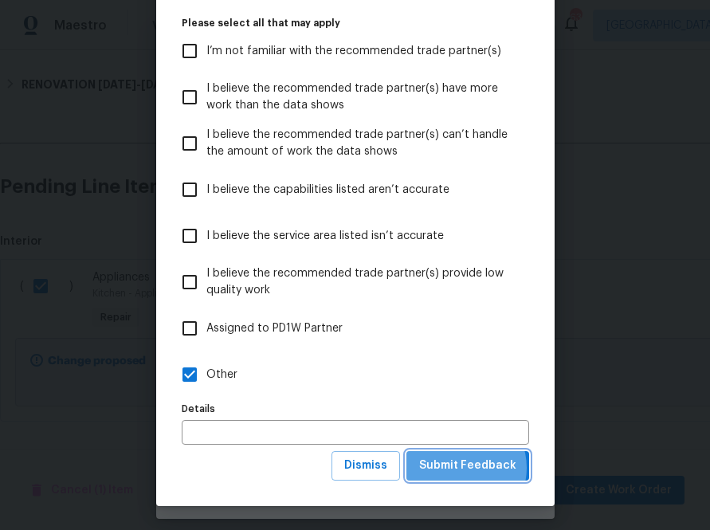
click at [465, 468] on span "Submit Feedback" at bounding box center [467, 466] width 97 height 20
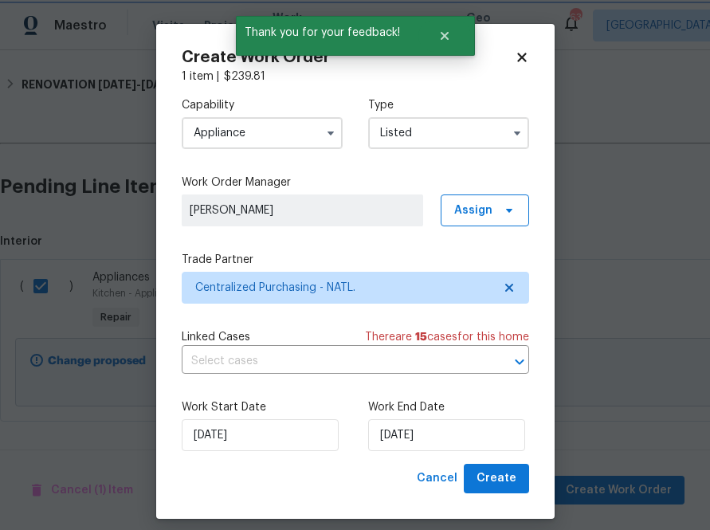
scroll to position [0, 0]
click at [511, 489] on span "Create" at bounding box center [497, 479] width 40 height 20
checkbox input "false"
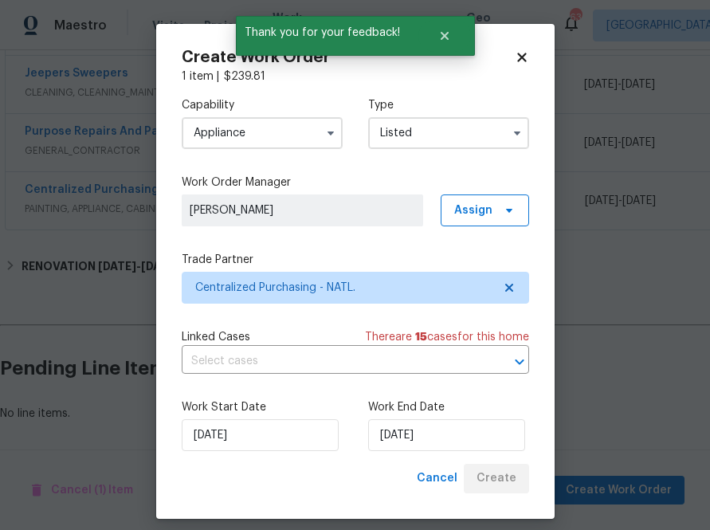
scroll to position [359, 0]
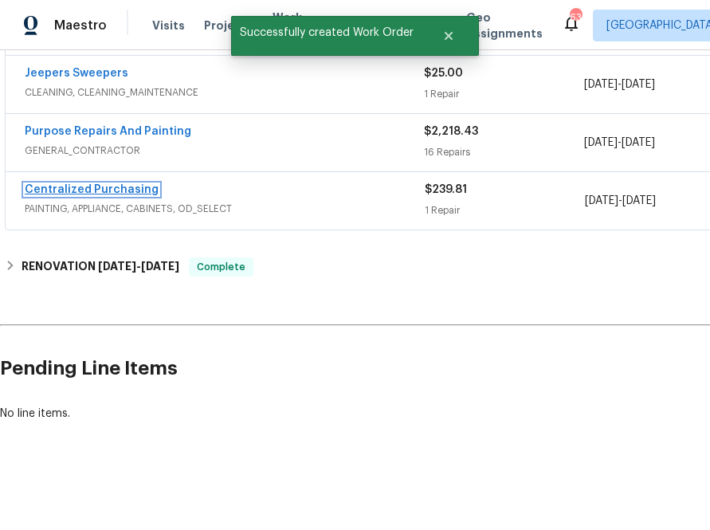
click at [113, 184] on link "Centralized Purchasing" at bounding box center [92, 189] width 134 height 11
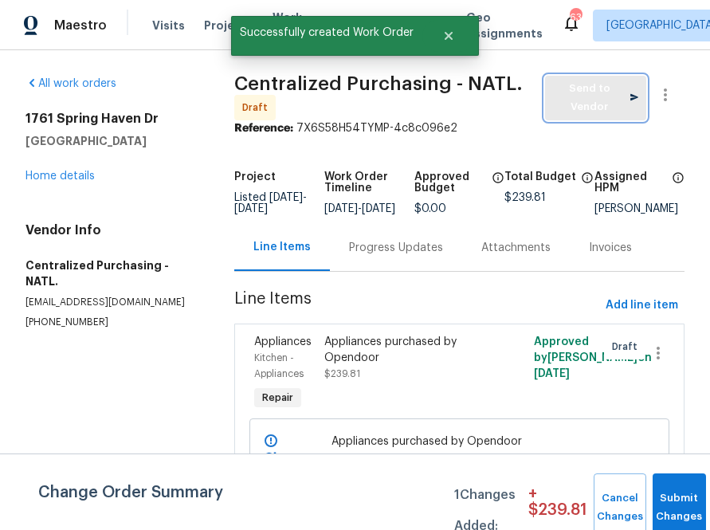
click at [562, 102] on span "Send to Vendor" at bounding box center [595, 98] width 85 height 37
